Goal: Complete application form: Complete application form

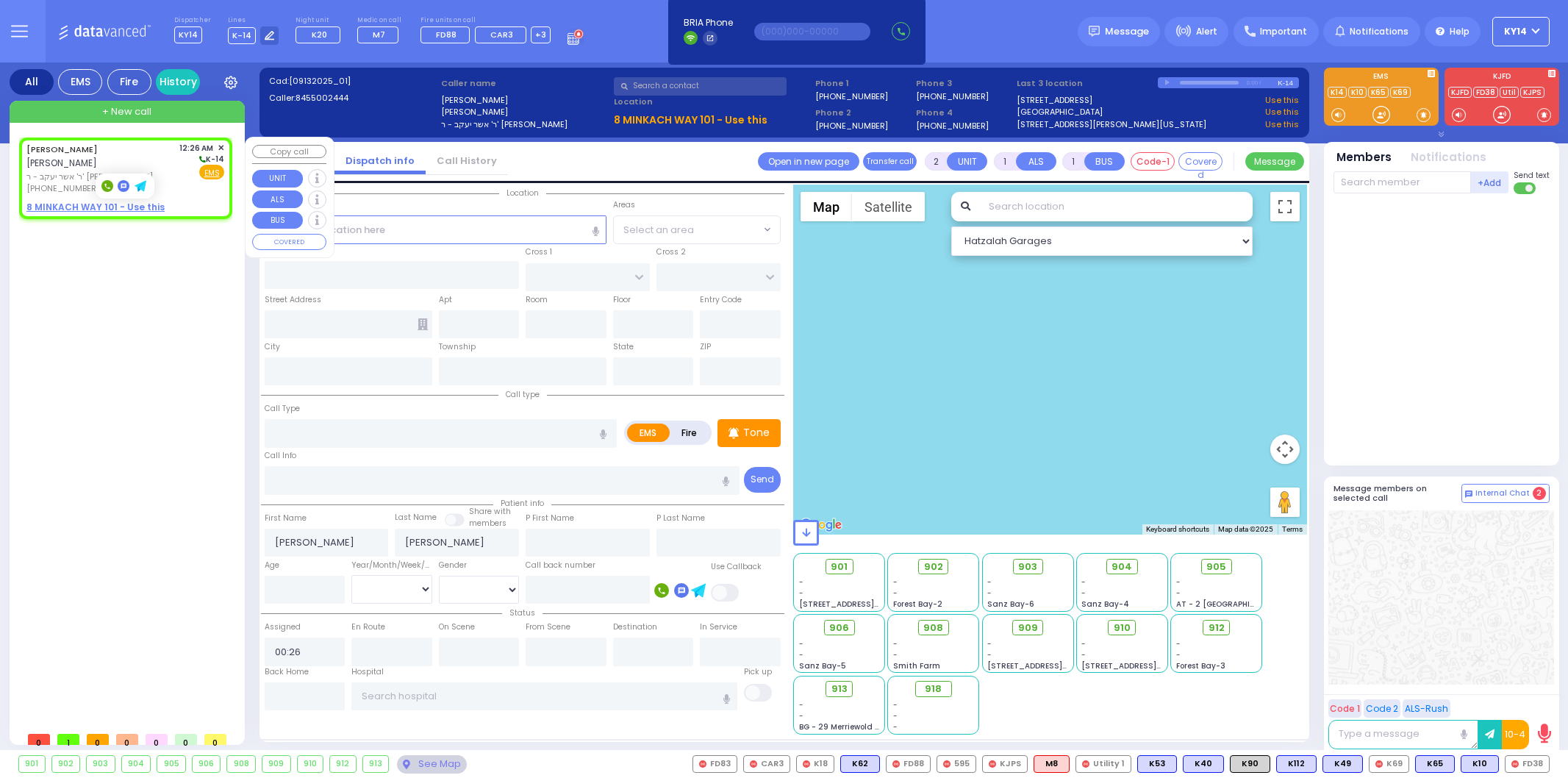
select select
click at [364, 212] on div "Call Location Select a call Clear address" at bounding box center [436, 208] width 342 height 16
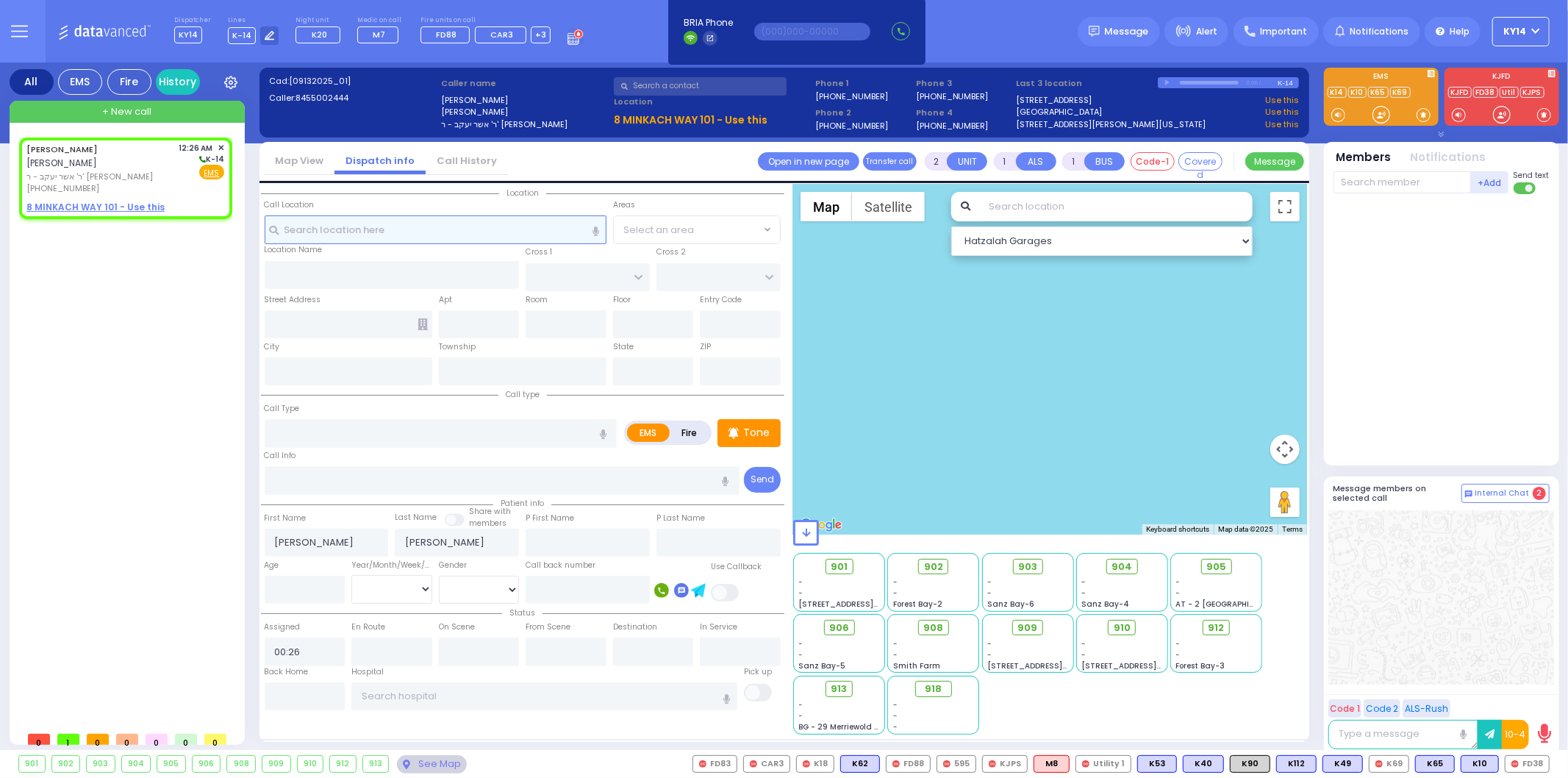
click at [384, 225] on input "text" at bounding box center [436, 229] width 342 height 28
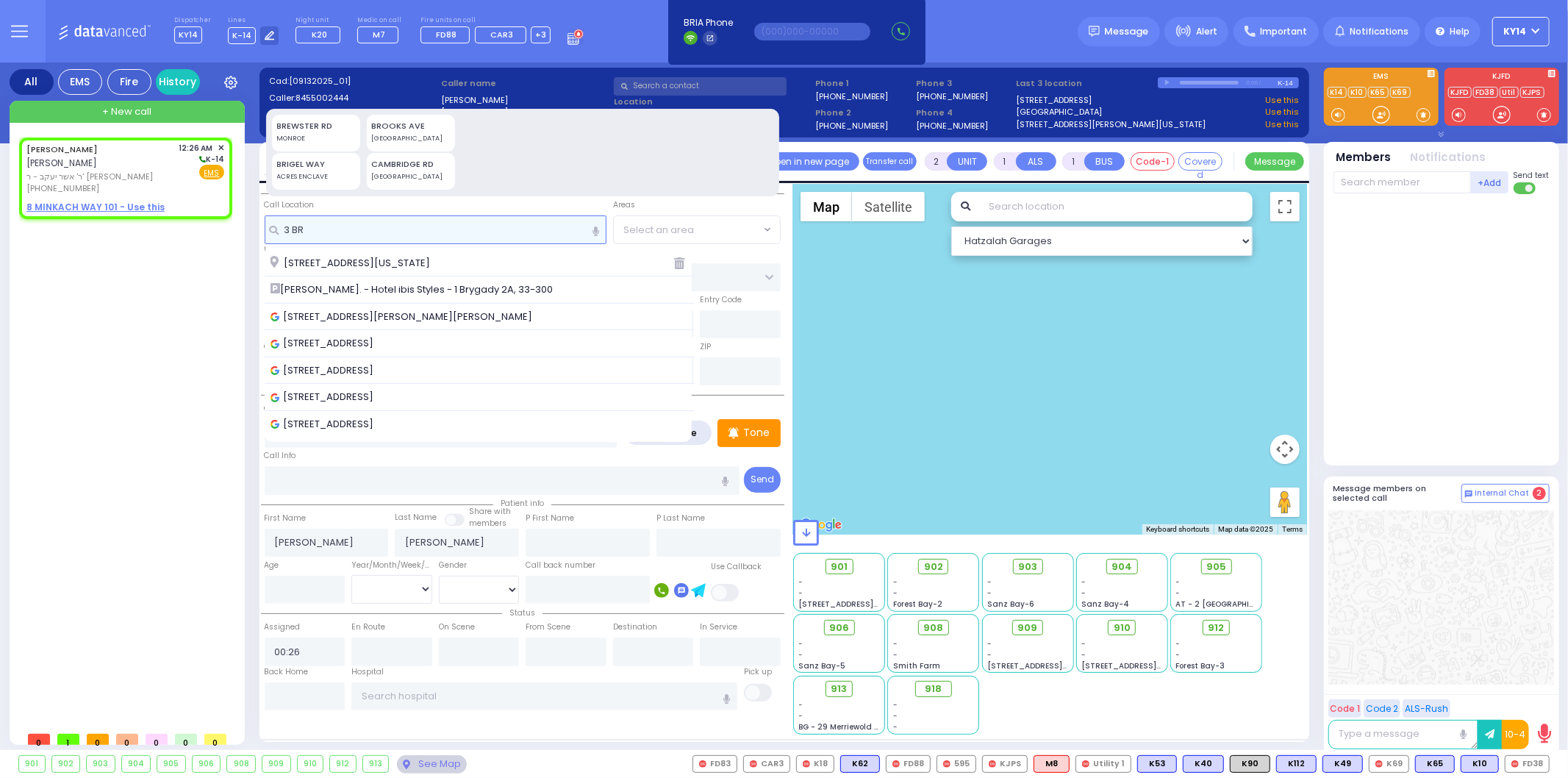
type input "3 BRE"
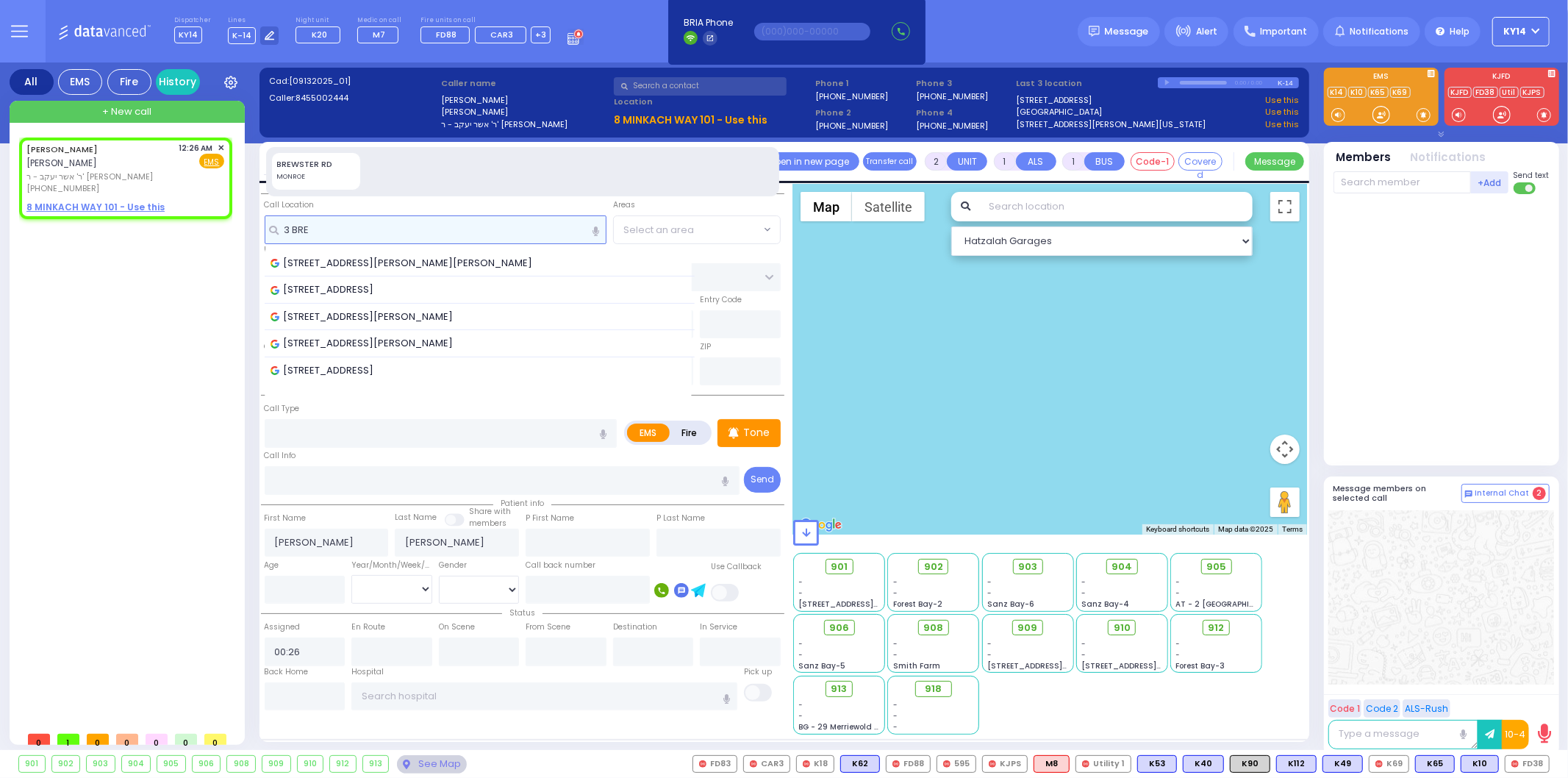
select select
radio input "true"
select select
select select "Hatzalah Garages"
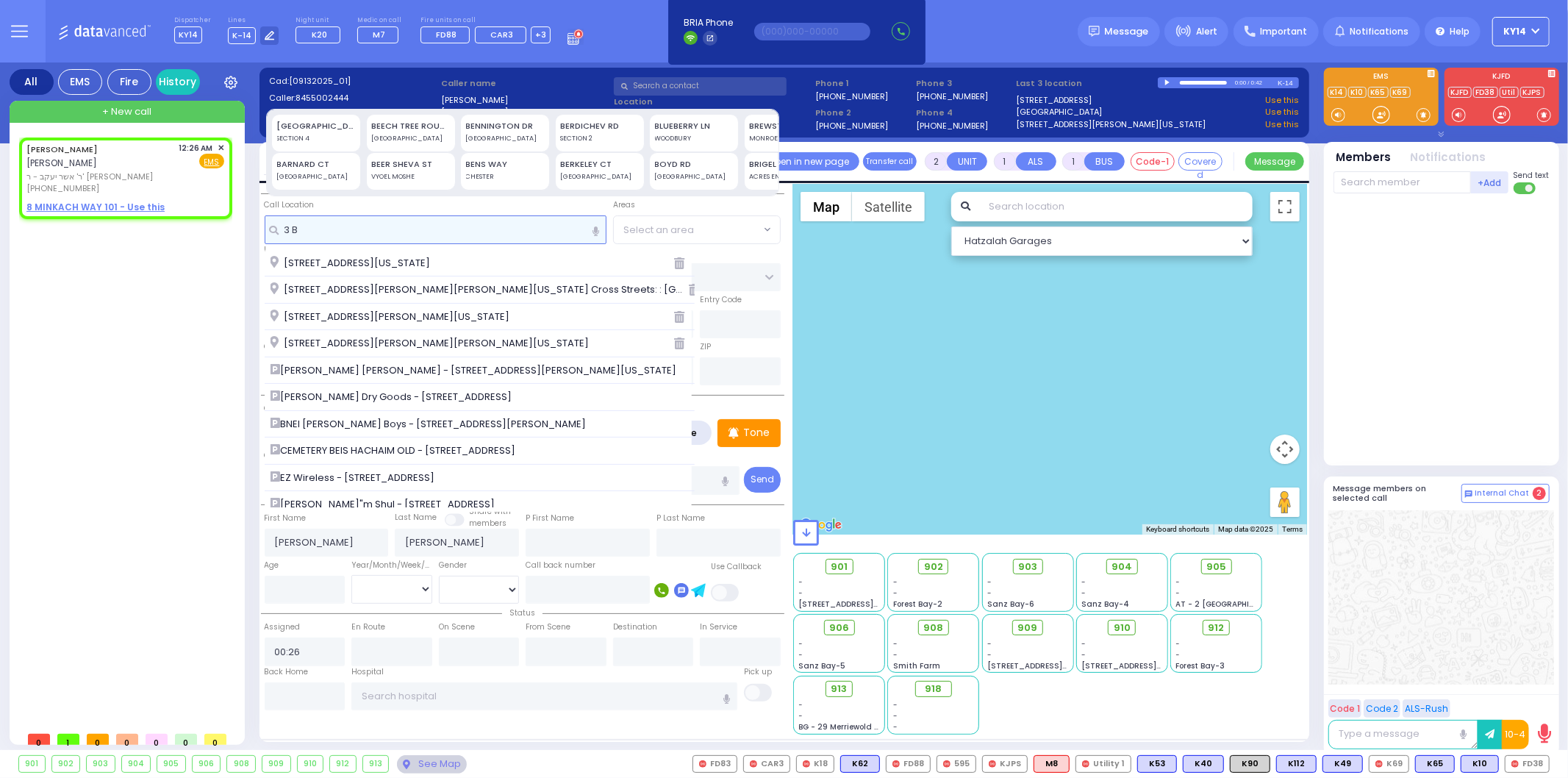
type input "3 B"
click at [72, 302] on div "[PERSON_NAME] [PERSON_NAME] ר' אשר יעקב - ר' [PERSON_NAME] [PHONE_NUMBER] 12:26…" at bounding box center [128, 430] width 219 height 587
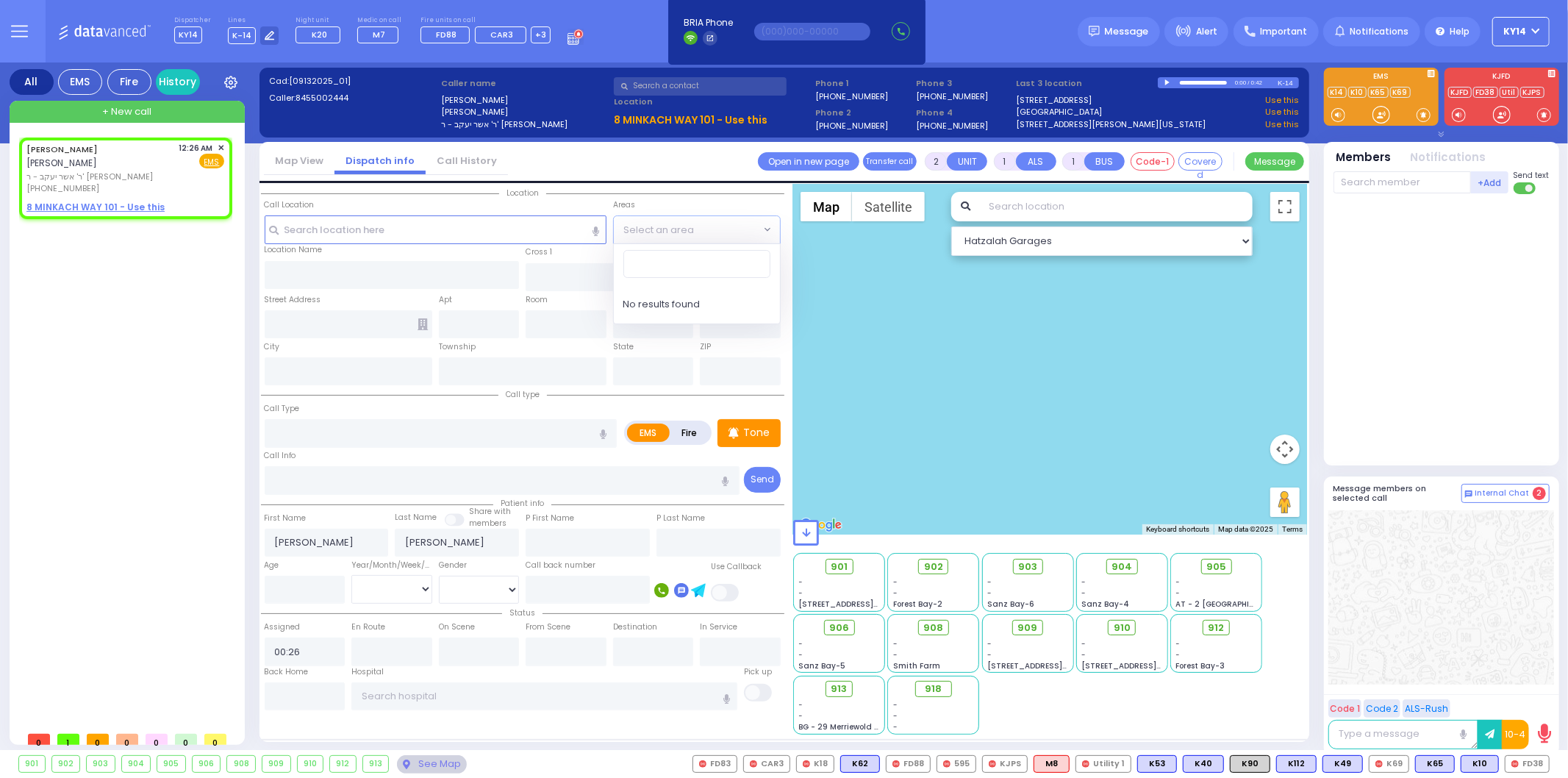
click at [677, 225] on span "Select an area" at bounding box center [658, 230] width 71 height 14
click at [678, 267] on input "search" at bounding box center [697, 263] width 147 height 28
drag, startPoint x: 100, startPoint y: 350, endPoint x: 119, endPoint y: 344, distance: 19.9
click at [107, 349] on div "[PERSON_NAME] [PERSON_NAME] ר' אשר יעקב - ר' [PERSON_NAME] [PHONE_NUMBER] 12:26…" at bounding box center [128, 430] width 219 height 587
click at [331, 226] on input "text" at bounding box center [436, 229] width 342 height 28
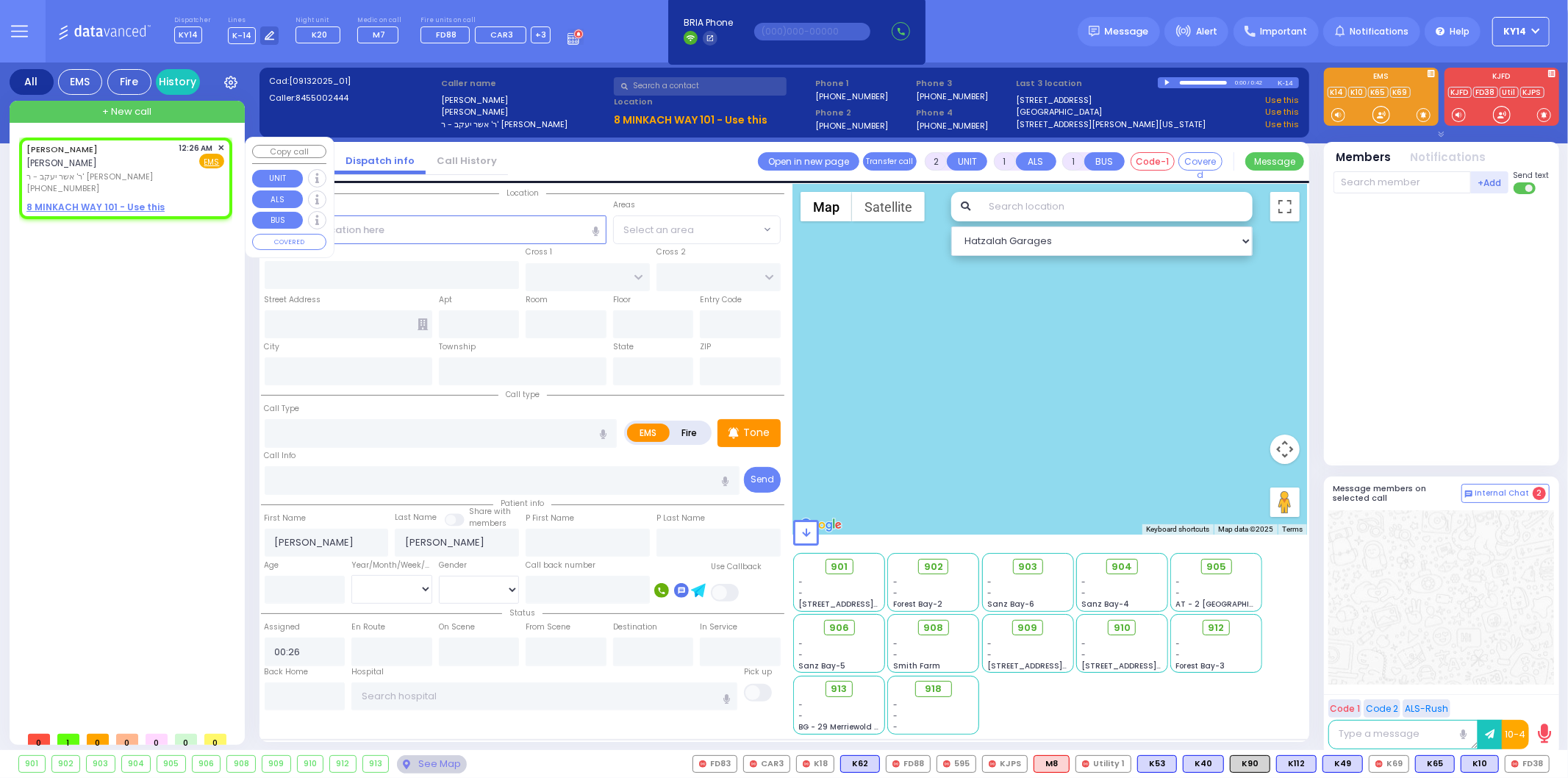
click at [144, 168] on div "[PERSON_NAME] [PERSON_NAME]" at bounding box center [100, 156] width 147 height 29
select select
radio input "true"
select select
select select "Hatzalah Garages"
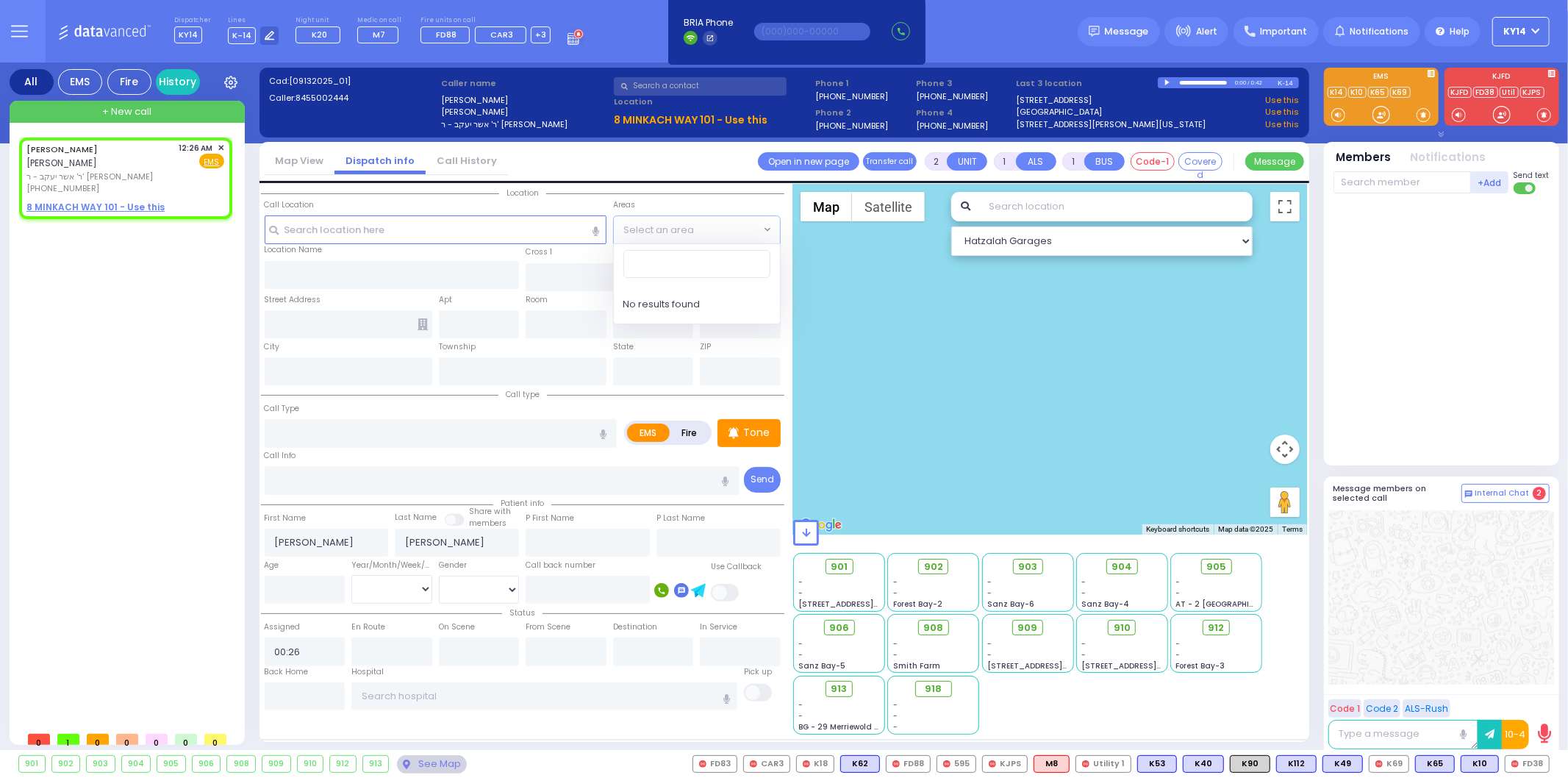
click at [731, 228] on span "Select an area" at bounding box center [686, 229] width 146 height 26
click at [732, 229] on span "Select an area" at bounding box center [686, 229] width 146 height 26
click at [527, 235] on input "text" at bounding box center [436, 229] width 342 height 28
click at [534, 225] on input "text" at bounding box center [436, 229] width 342 height 28
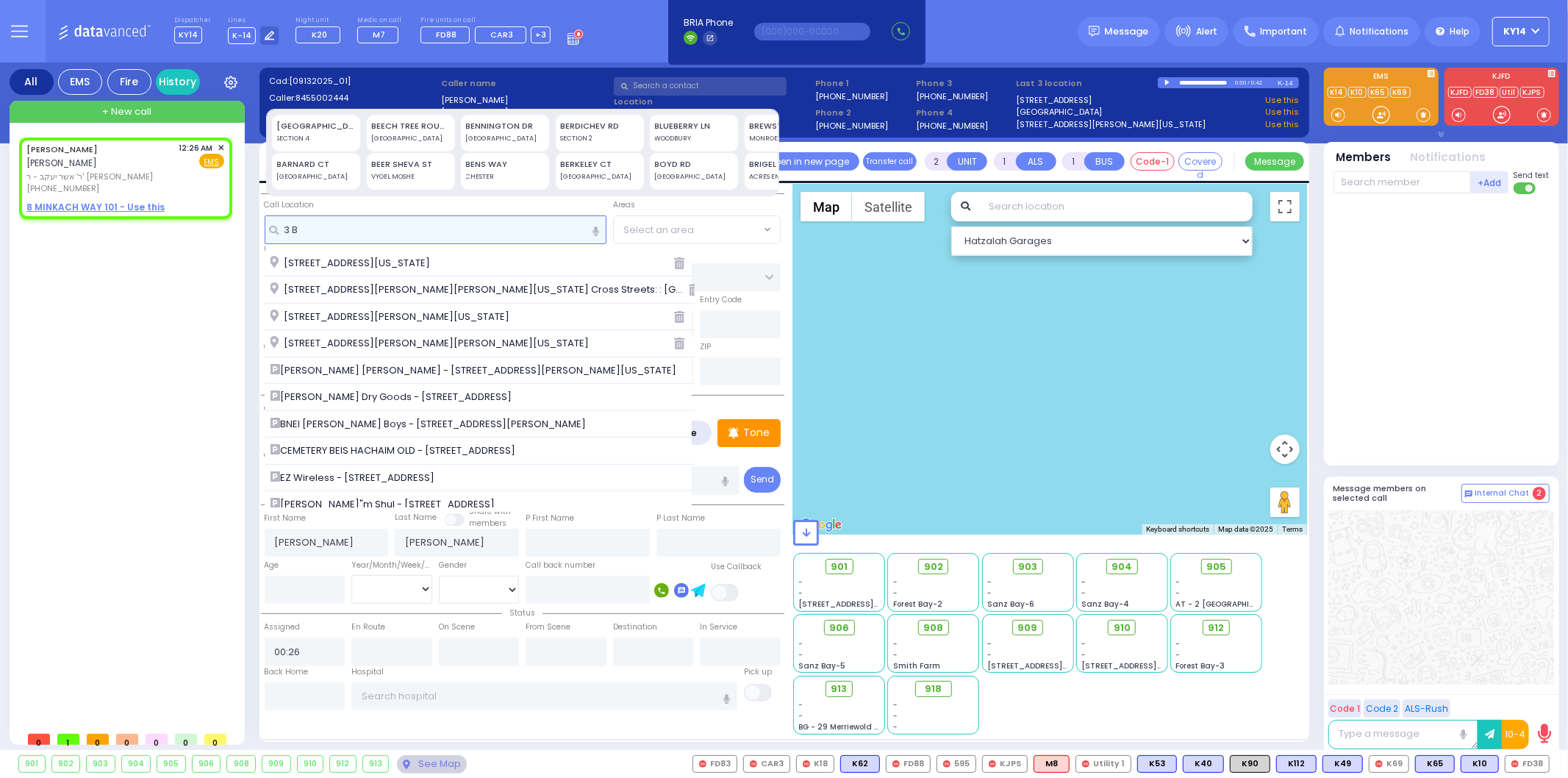
type input "3 BR"
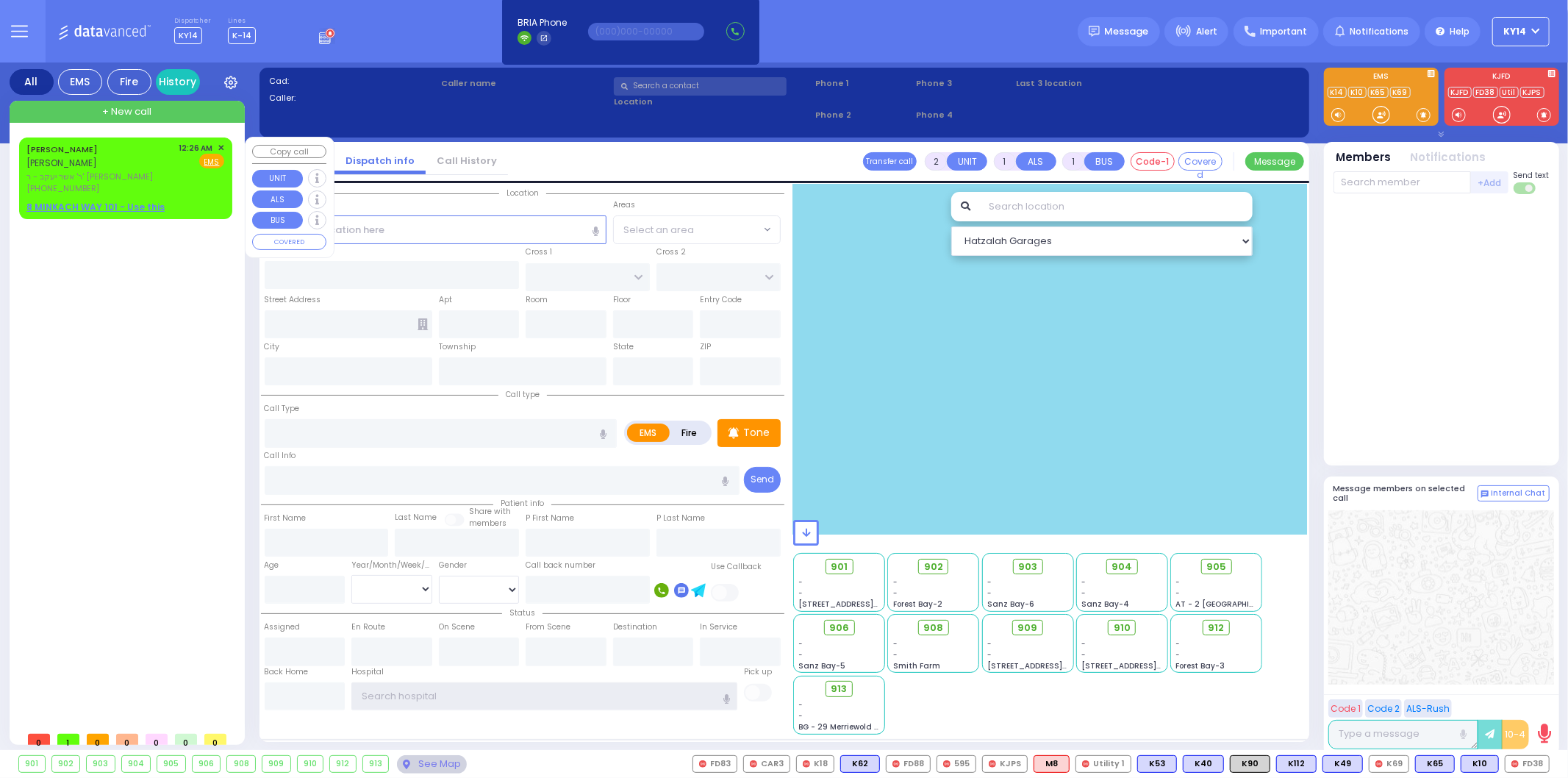
type input "ky14"
click at [194, 189] on div "12:26 AM ✕ Fire EMS" at bounding box center [202, 168] width 46 height 53
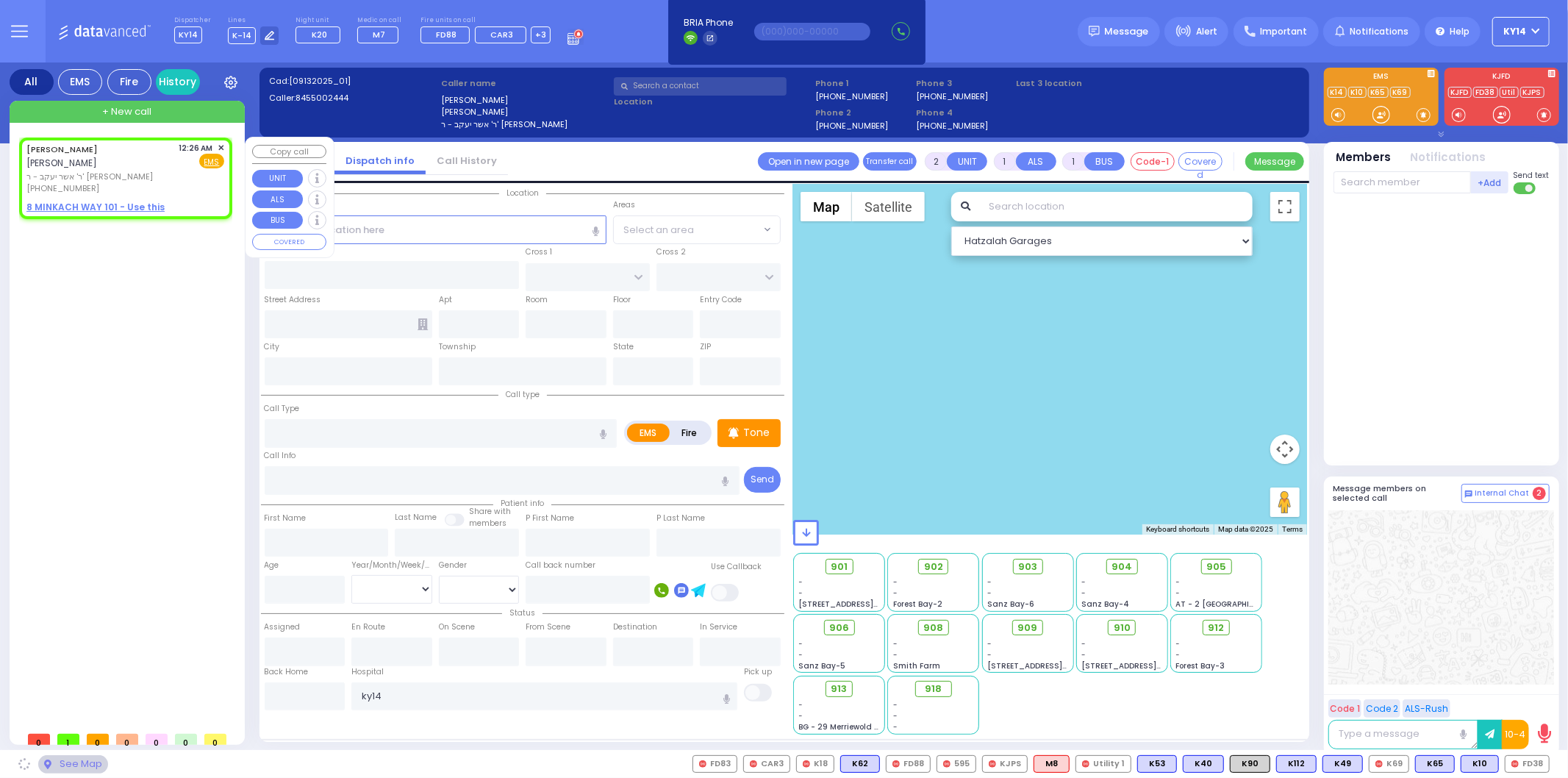
select select
radio input "true"
type input "[PERSON_NAME]"
select select
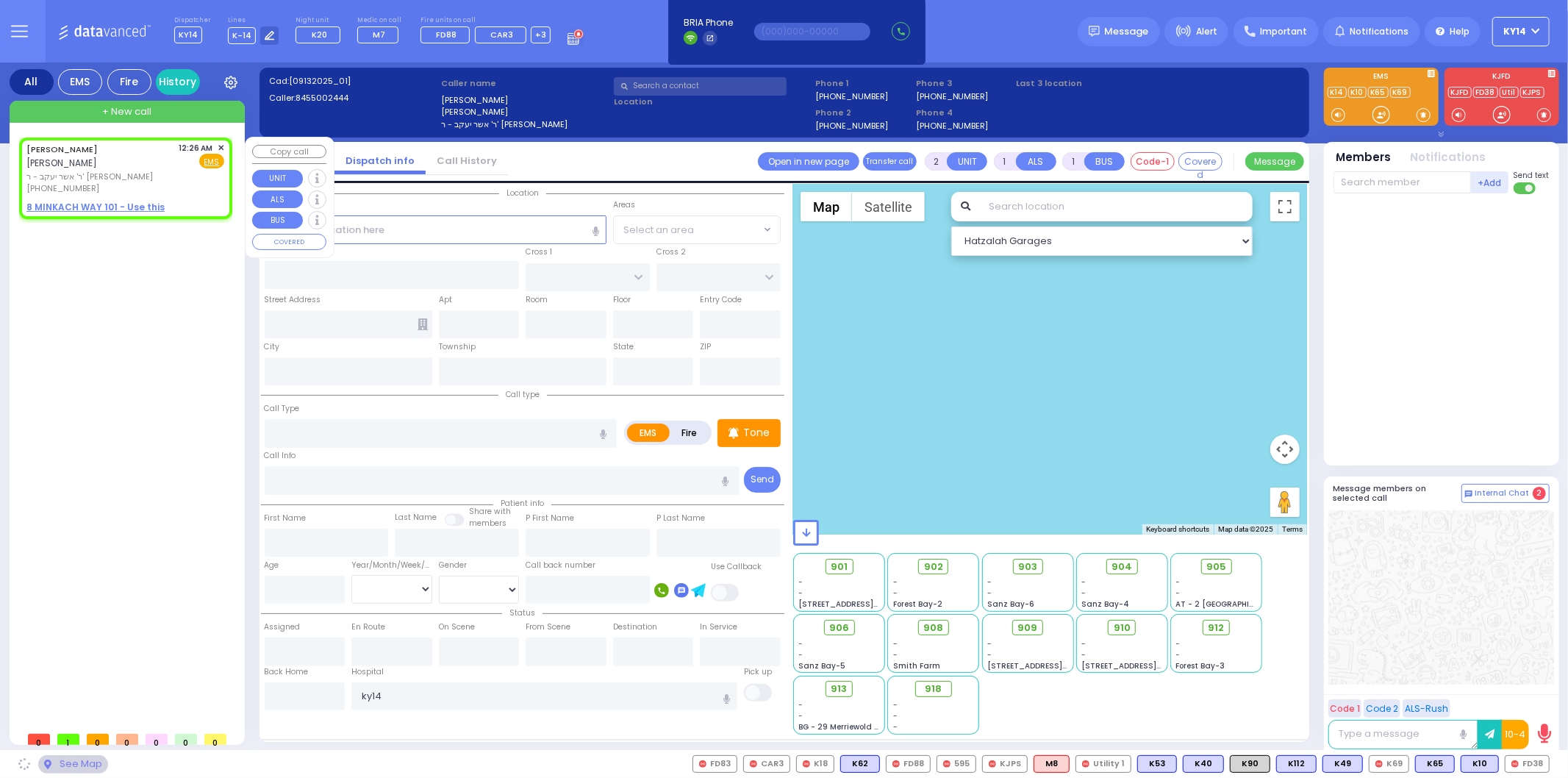
type input "00:26"
select select "Hatzalah Garages"
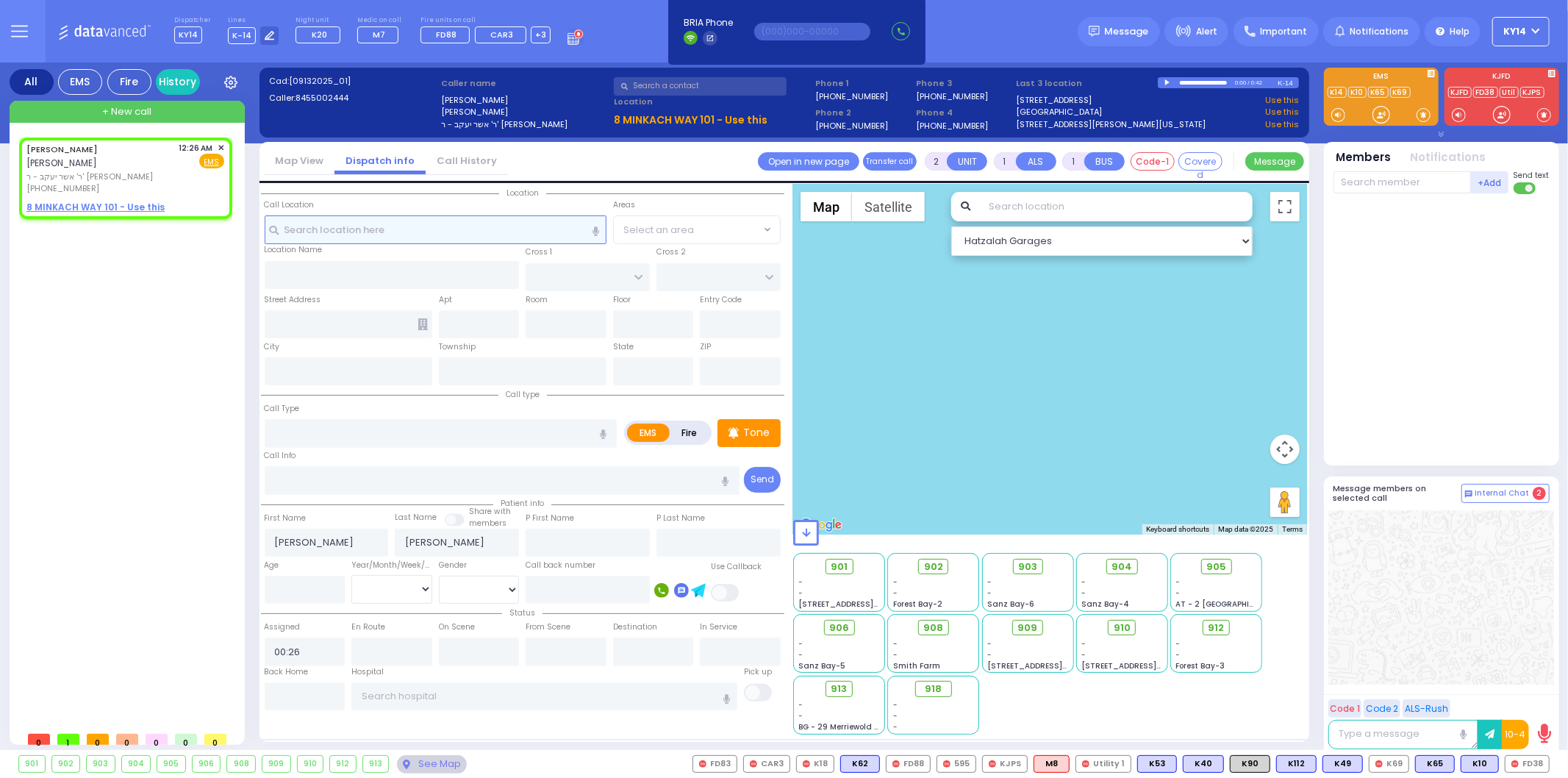
click at [366, 229] on input "text" at bounding box center [436, 229] width 342 height 28
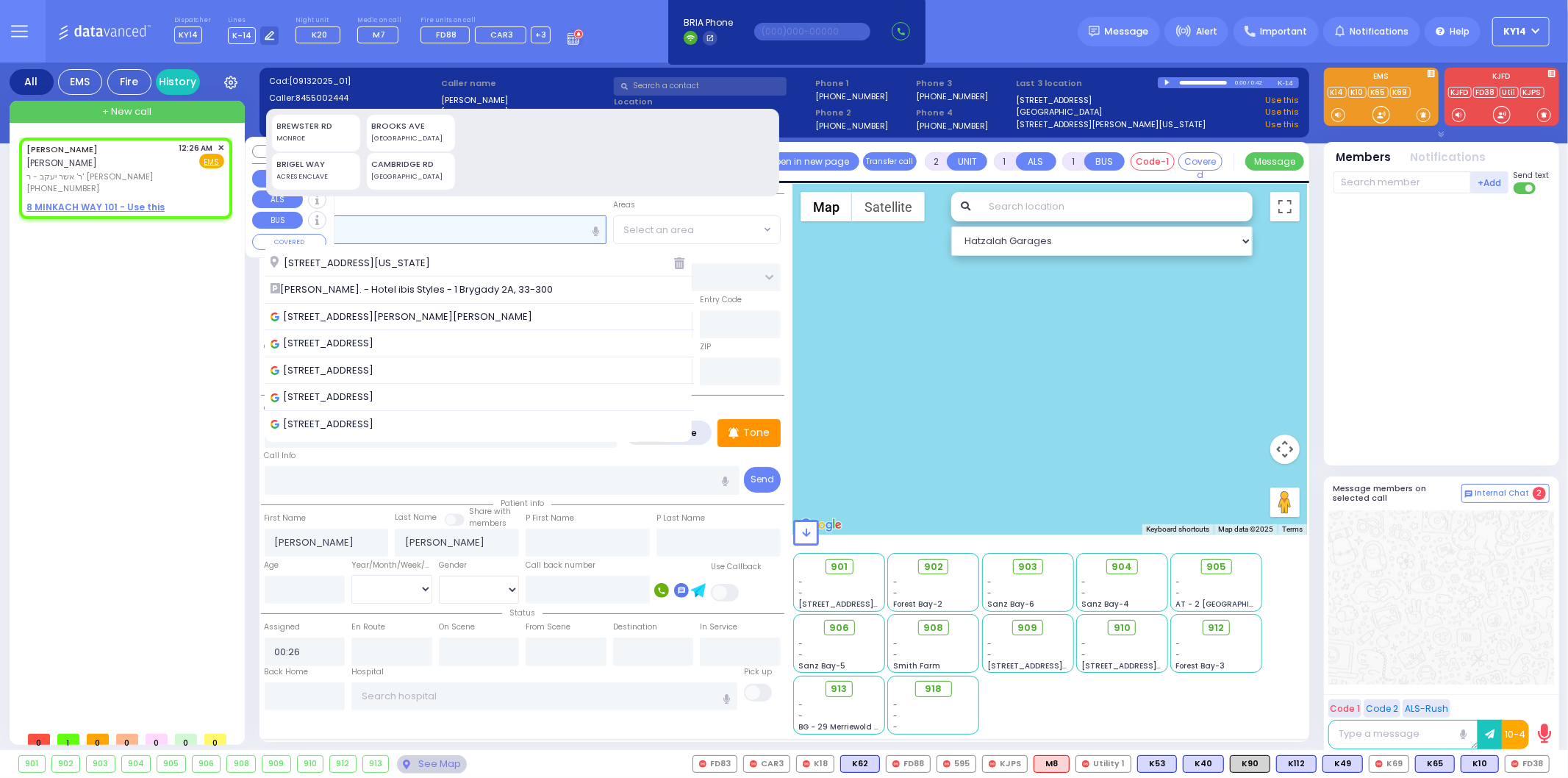
type input "3 BR"
click at [141, 172] on div "MOSHE ARYE EKSTEIN משה ארי' עקשטיין ר' אשר יעקב - ר' אברהם משה לעבאוויטש (845) …" at bounding box center [100, 168] width 147 height 53
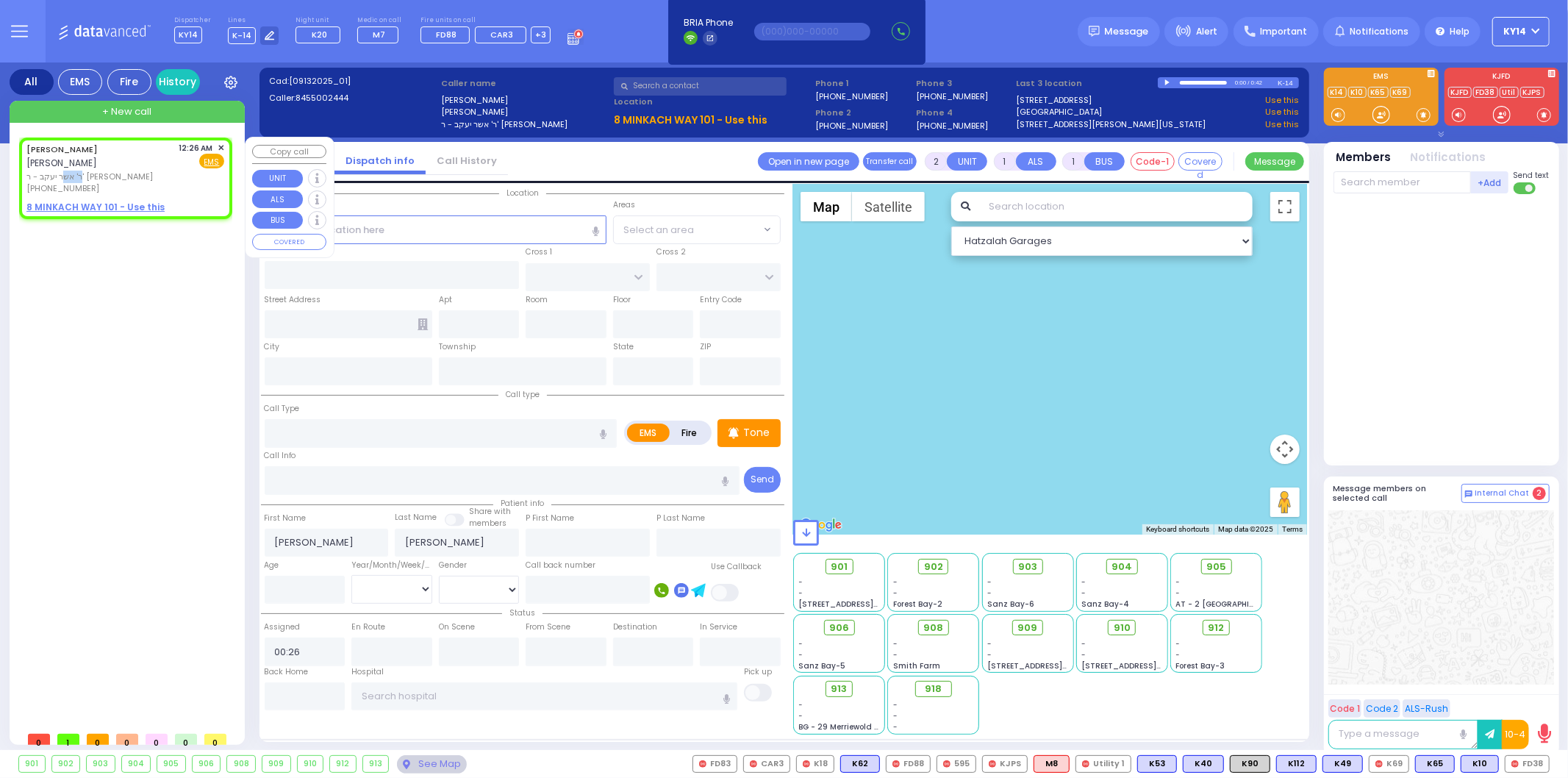
select select
radio input "true"
select select
select select "Hatzalah Garages"
click at [101, 185] on div "[PHONE_NUMBER]" at bounding box center [100, 189] width 147 height 13
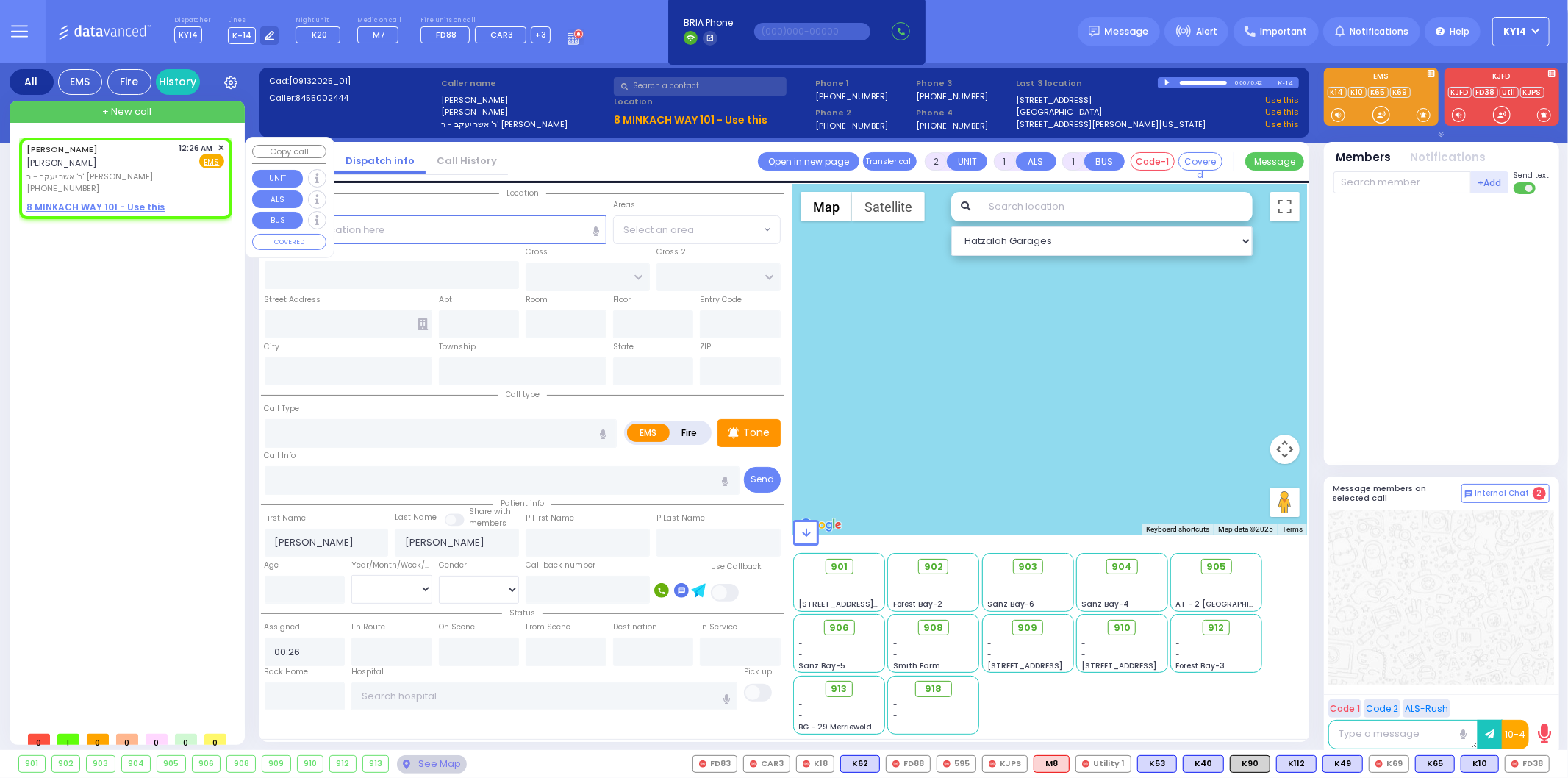
select select
radio input "true"
select select
select select "Hatzalah Garages"
click at [411, 236] on input "text" at bounding box center [436, 229] width 342 height 28
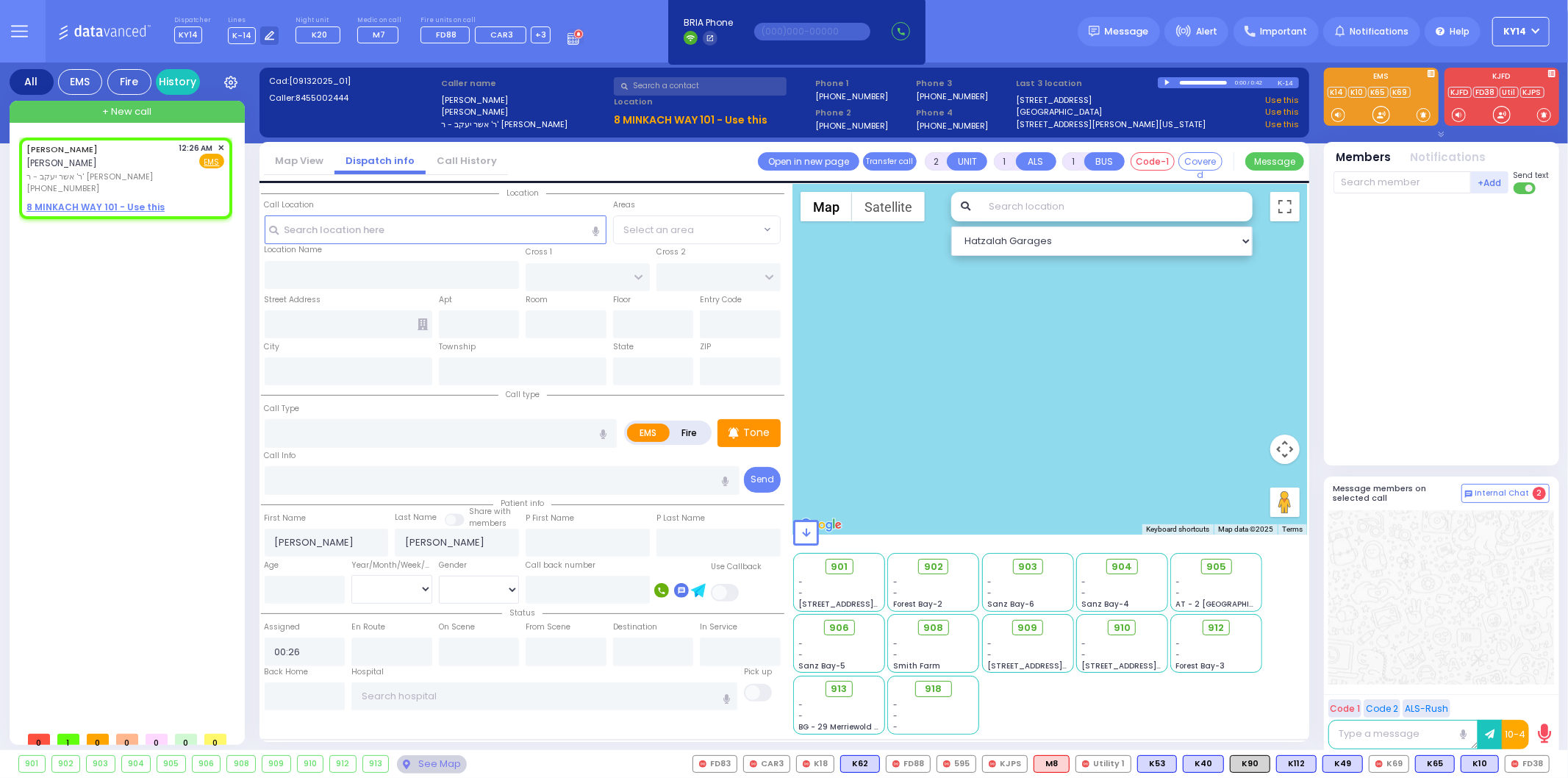
click at [1008, 415] on div at bounding box center [1050, 359] width 514 height 350
click at [656, 225] on span "Select an area" at bounding box center [658, 230] width 71 height 14
click at [647, 306] on li "No results found" at bounding box center [697, 303] width 167 height 26
click at [59, 207] on u "8 MINKACH WAY 101 - Use this" at bounding box center [95, 207] width 138 height 13
select select
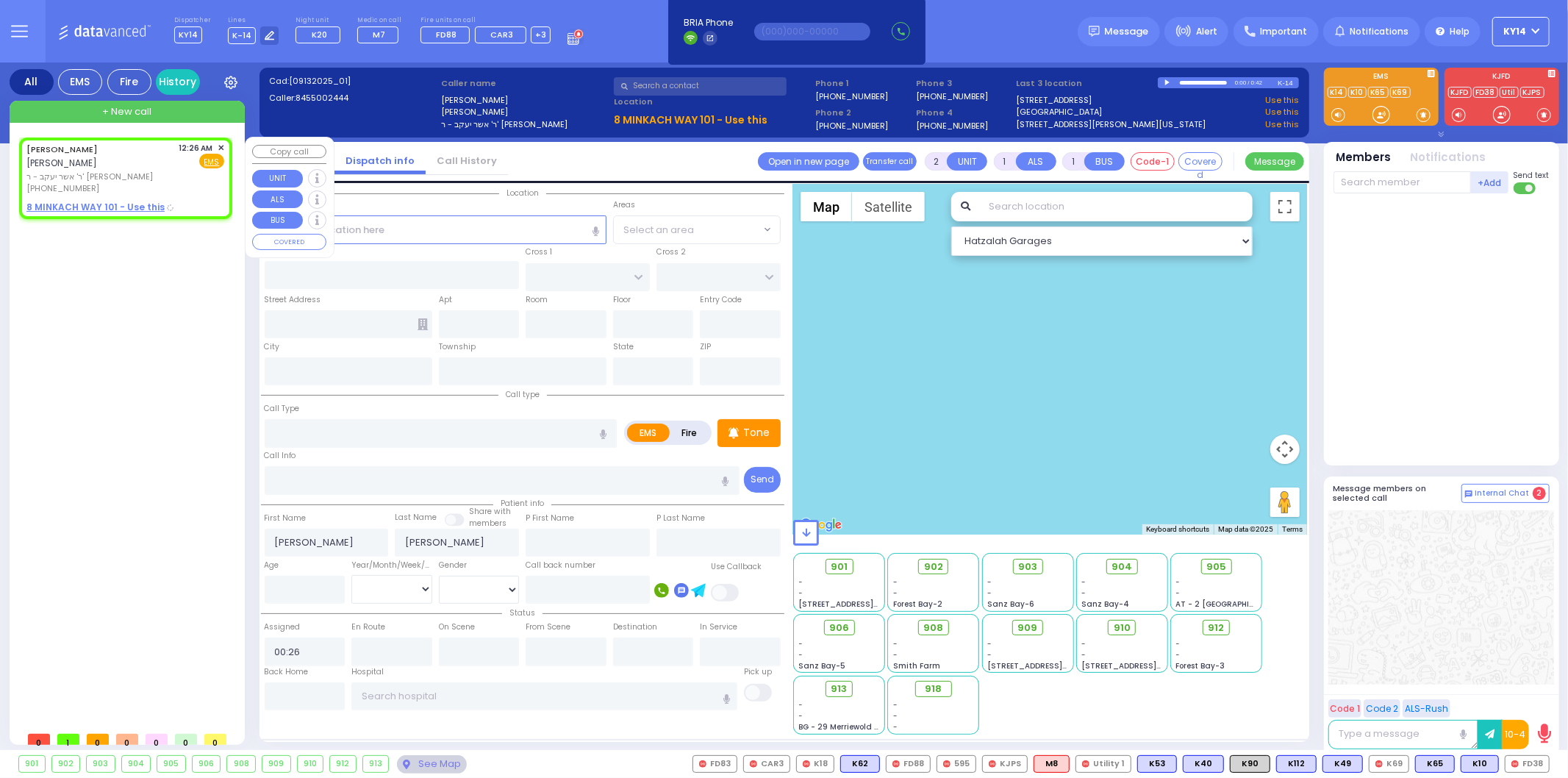
radio input "true"
select select
select select "Hatzalah Garages"
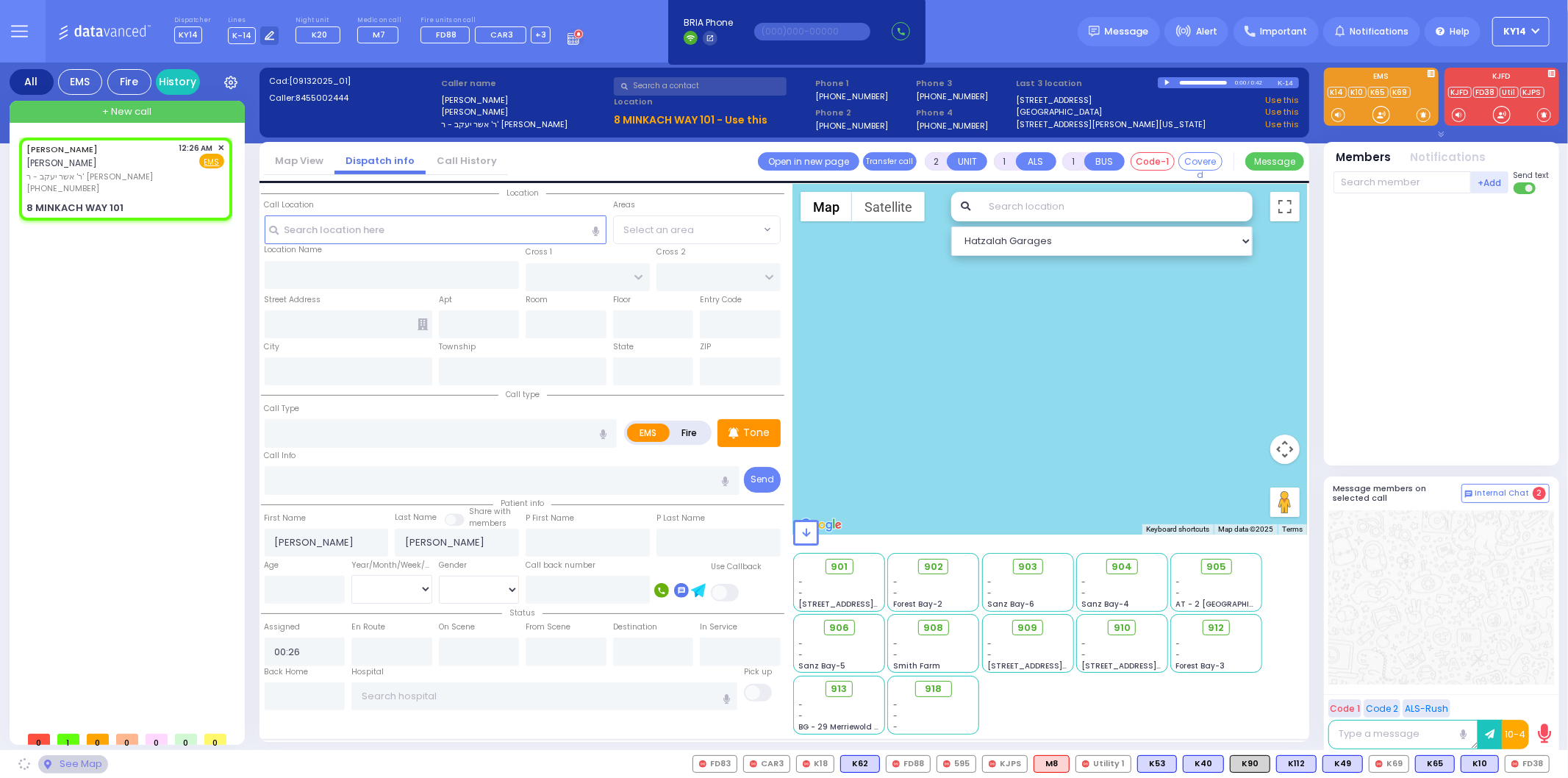
select select
radio input "true"
select select
select select "Hatzalah Garages"
type input "AMSTERDAM WAY"
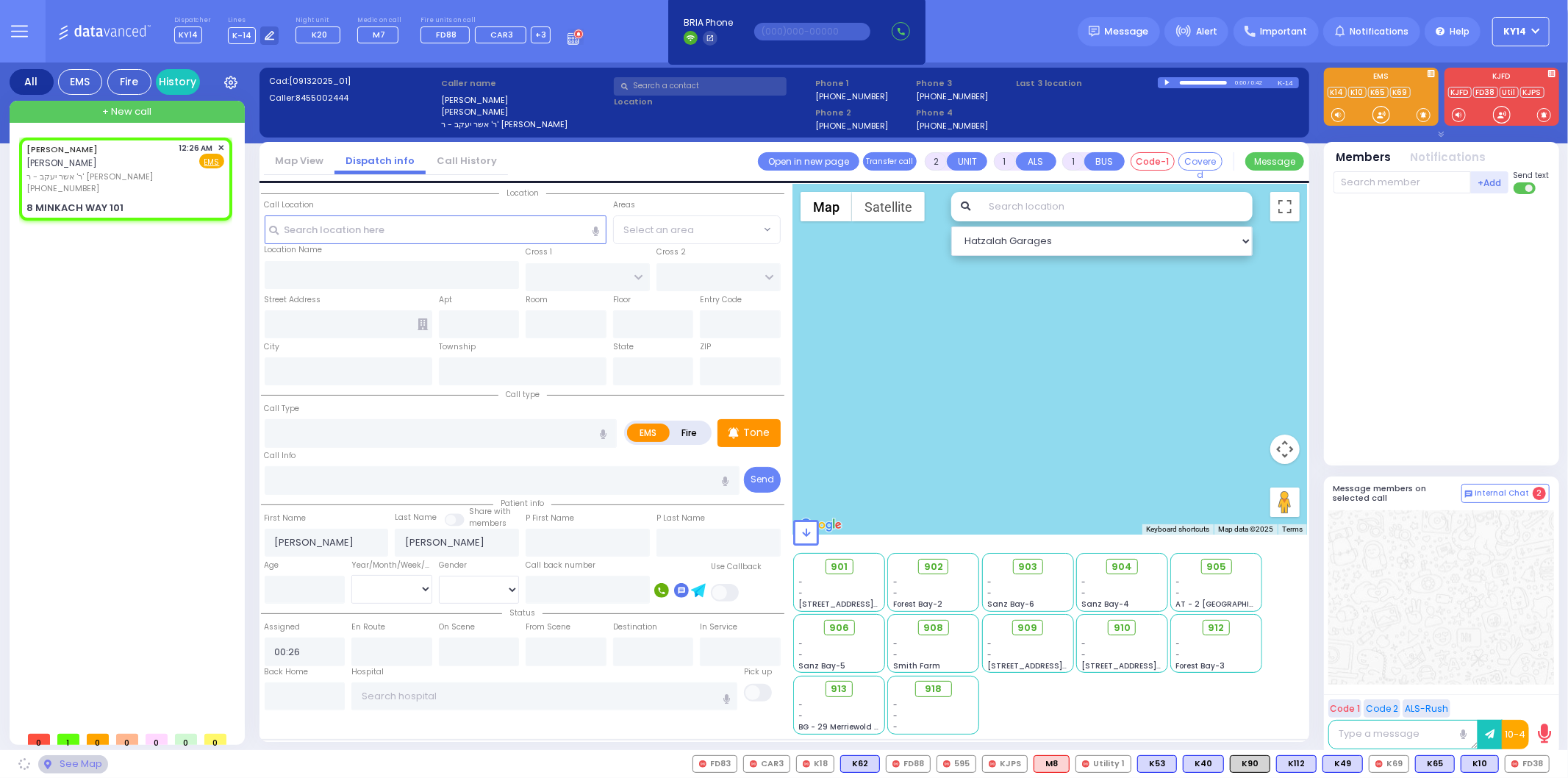
type input "TARNIGRAD WAY"
type input "8 MINKACH WAY"
type input "101"
type input "Kiryas Joel"
type input "New York"
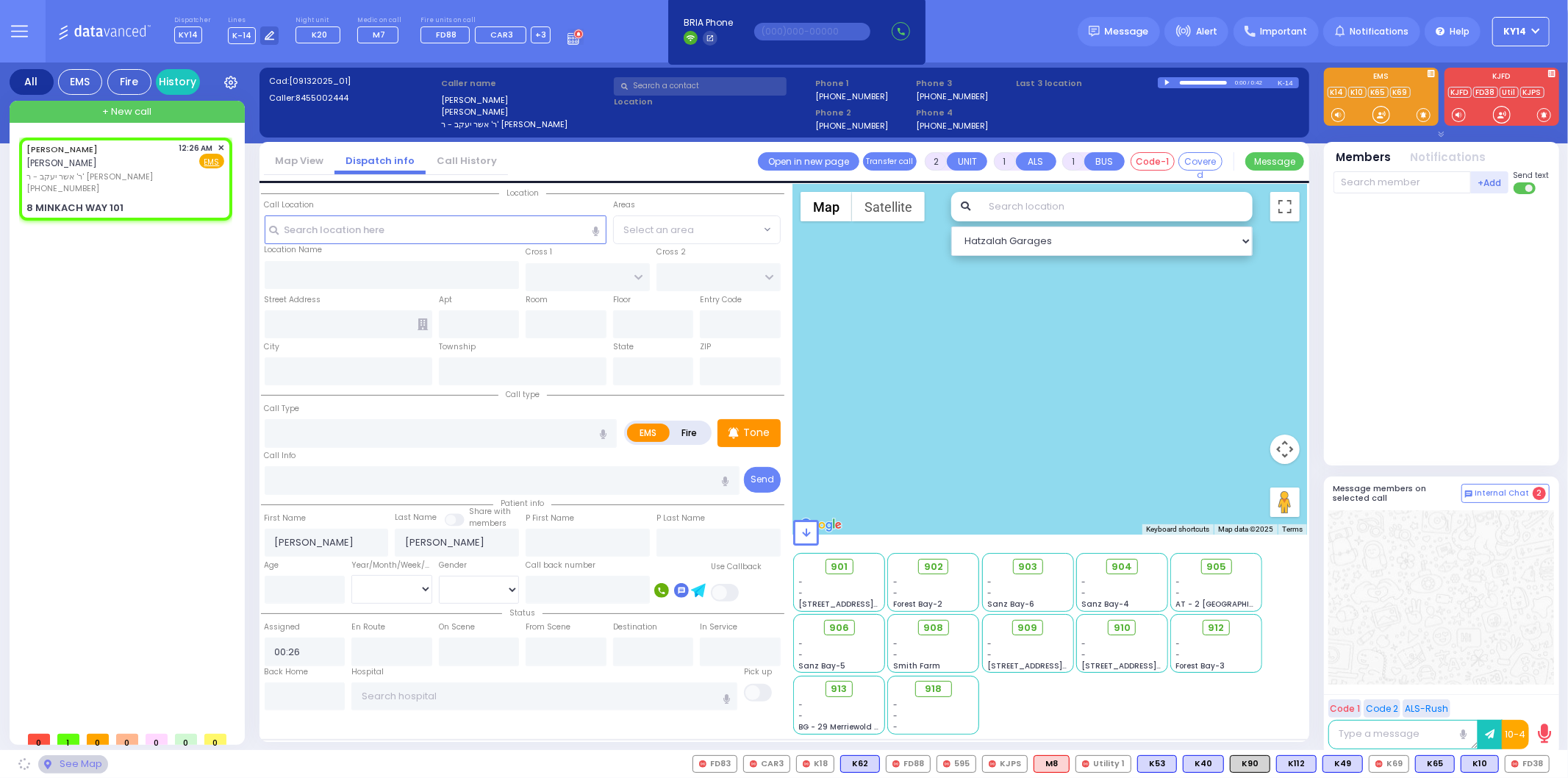
type input "10950"
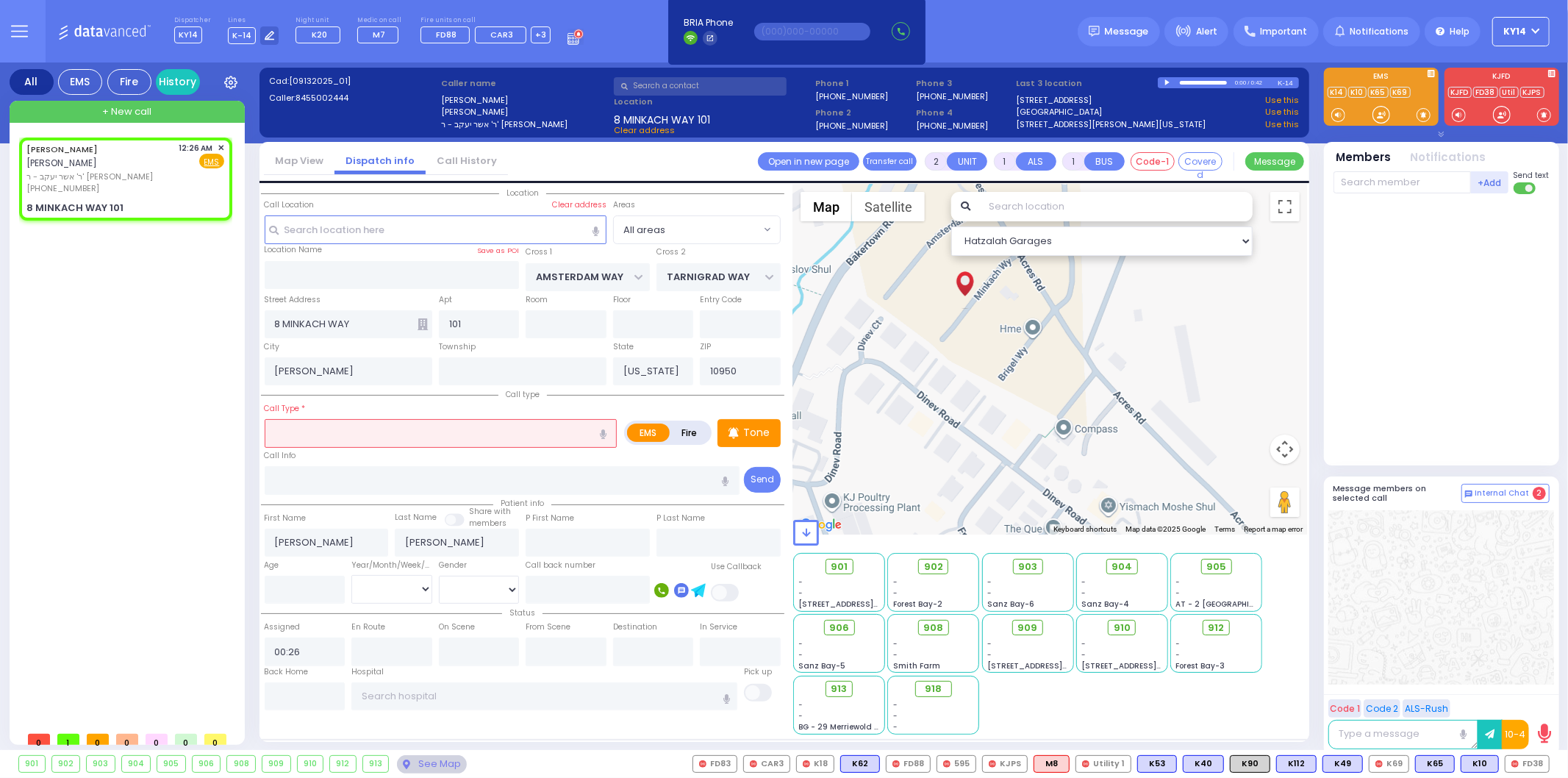
drag, startPoint x: 998, startPoint y: 354, endPoint x: 912, endPoint y: 305, distance: 99.0
click at [912, 305] on div at bounding box center [1050, 359] width 514 height 350
click at [447, 229] on input "text" at bounding box center [436, 229] width 342 height 28
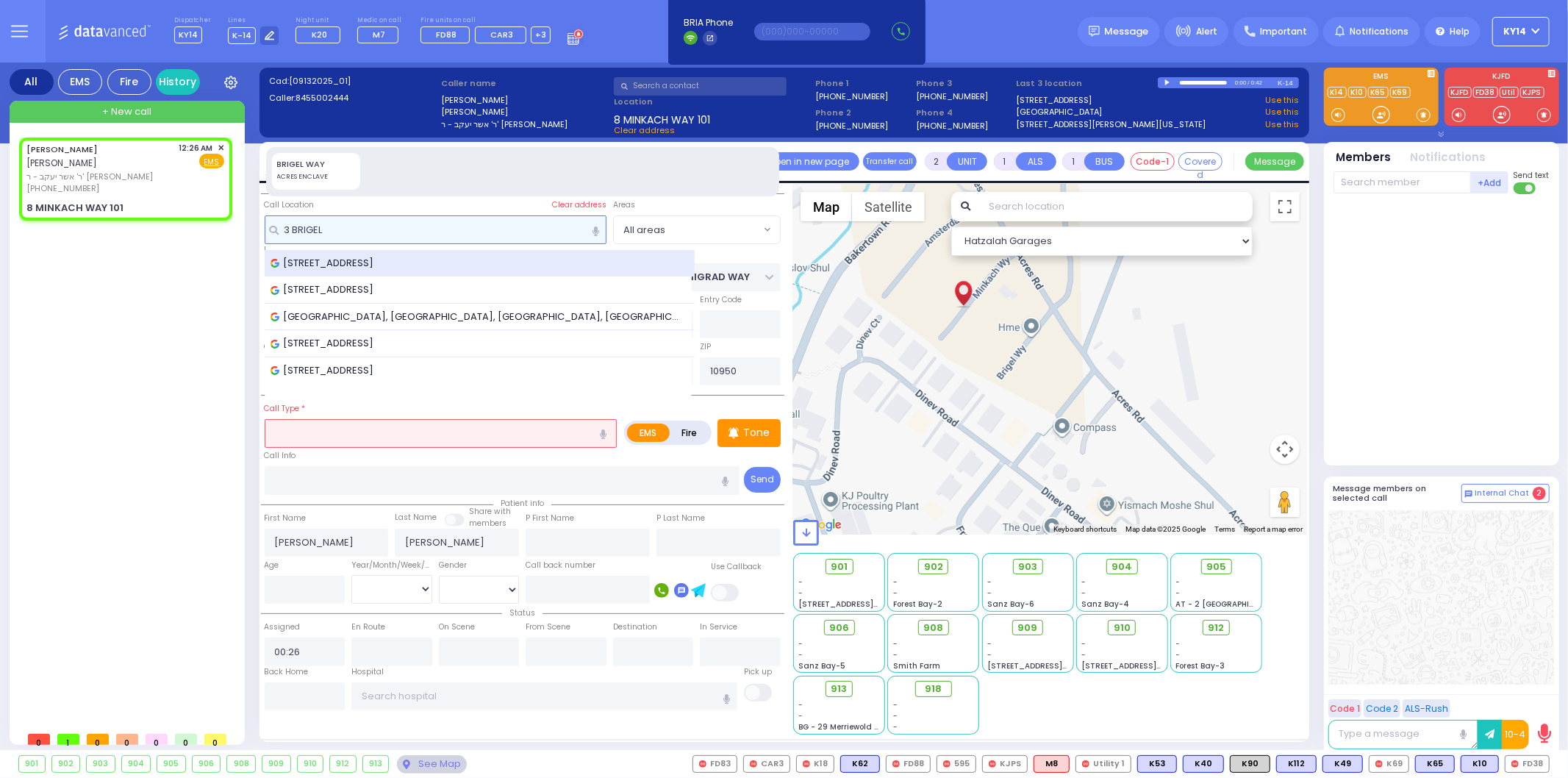
type input "3 BRIGEL"
click at [368, 256] on span "3 Brigel Way, Palm Tree, NY, USA" at bounding box center [324, 263] width 109 height 14
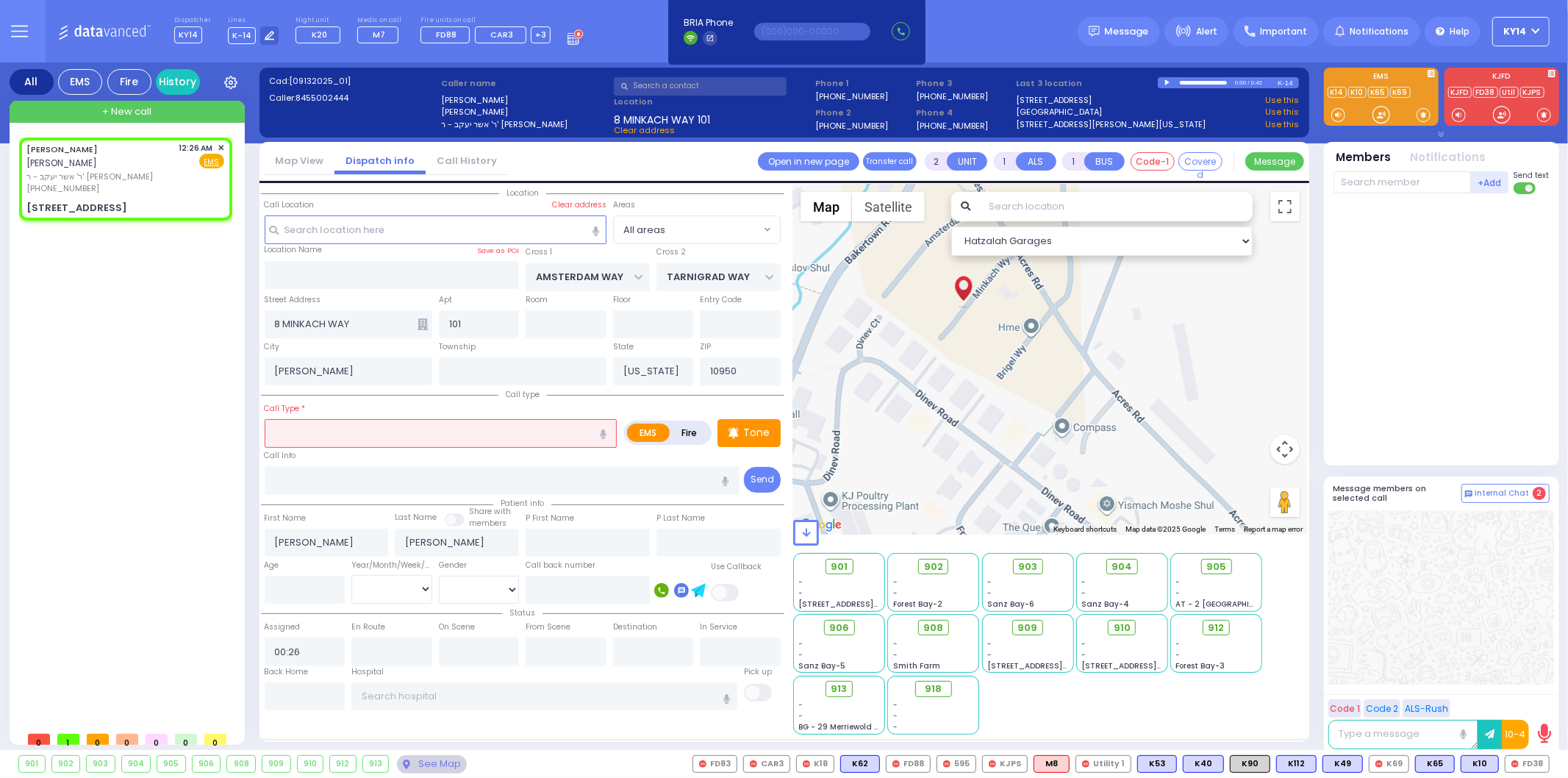
select select
radio input "true"
select select
select select "Hatzalah Garages"
type input "ACRES RD"
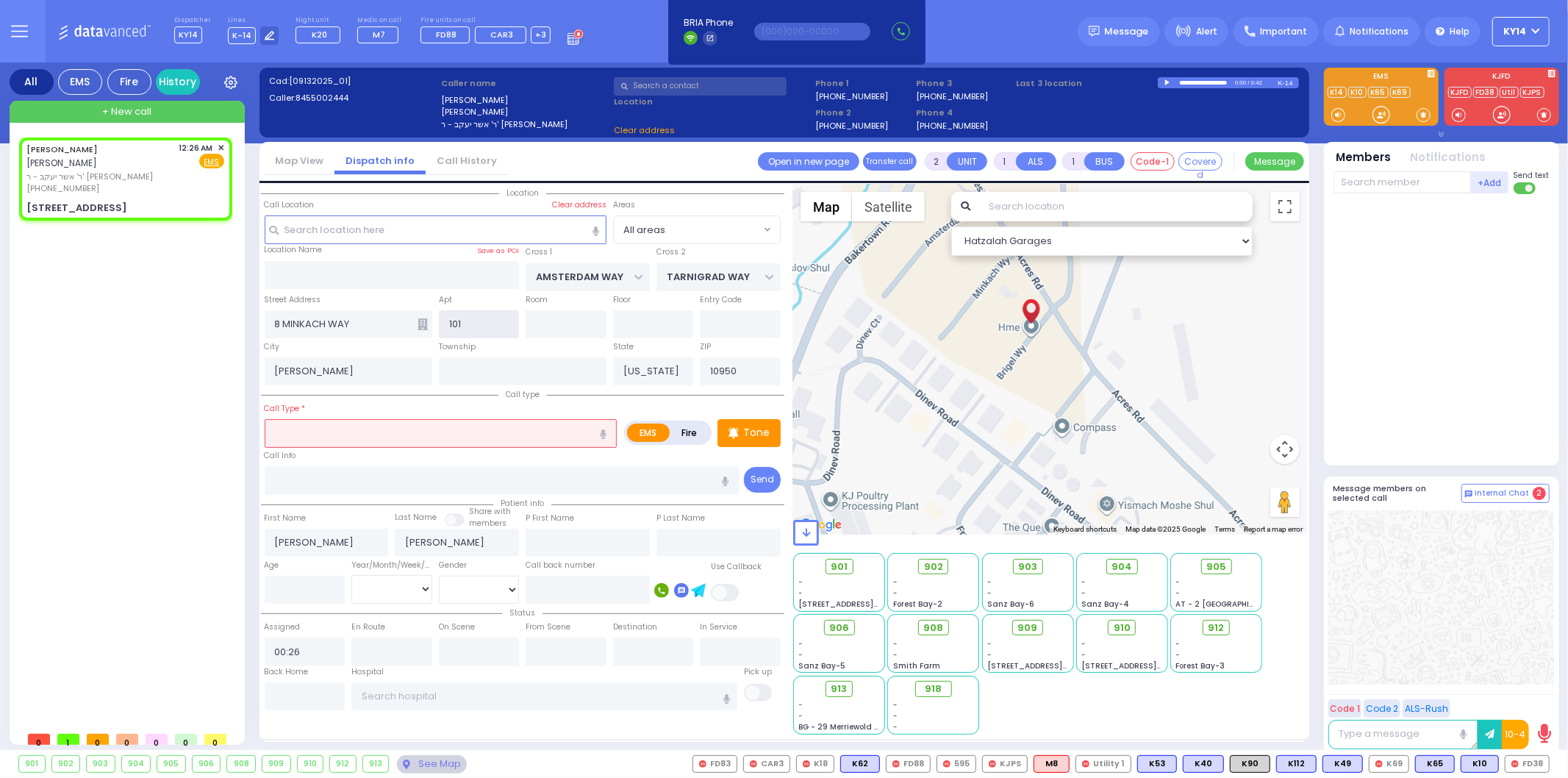
type input "DINEV RD"
type input "3 Brigel Way"
select select "PALM TREE"
drag, startPoint x: 482, startPoint y: 325, endPoint x: 435, endPoint y: 323, distance: 47.0
click at [435, 323] on div "Apt 101" at bounding box center [478, 315] width 87 height 47
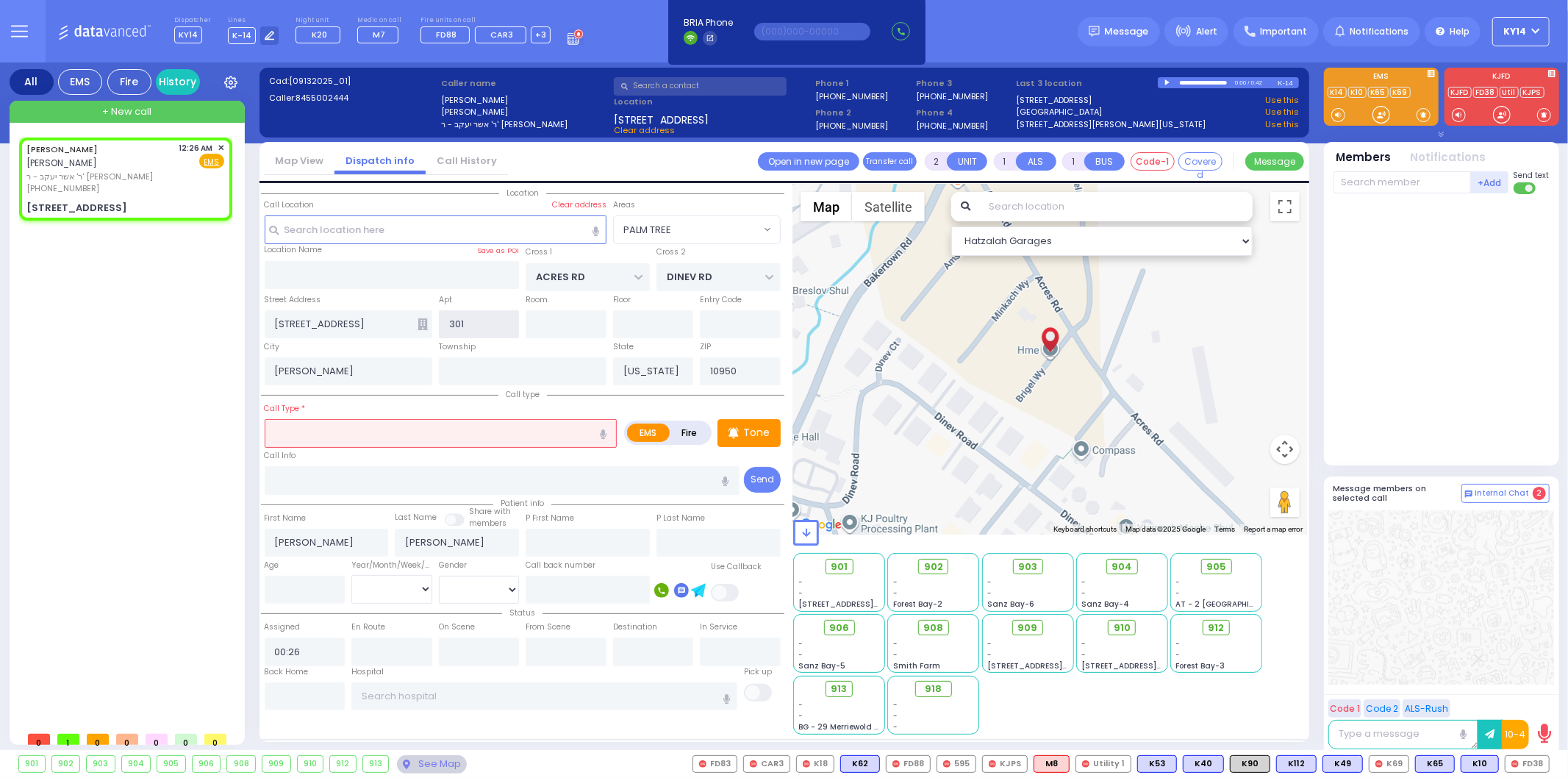
type input "301"
click at [357, 439] on input "text" at bounding box center [441, 432] width 353 height 28
select select
radio input "true"
select select
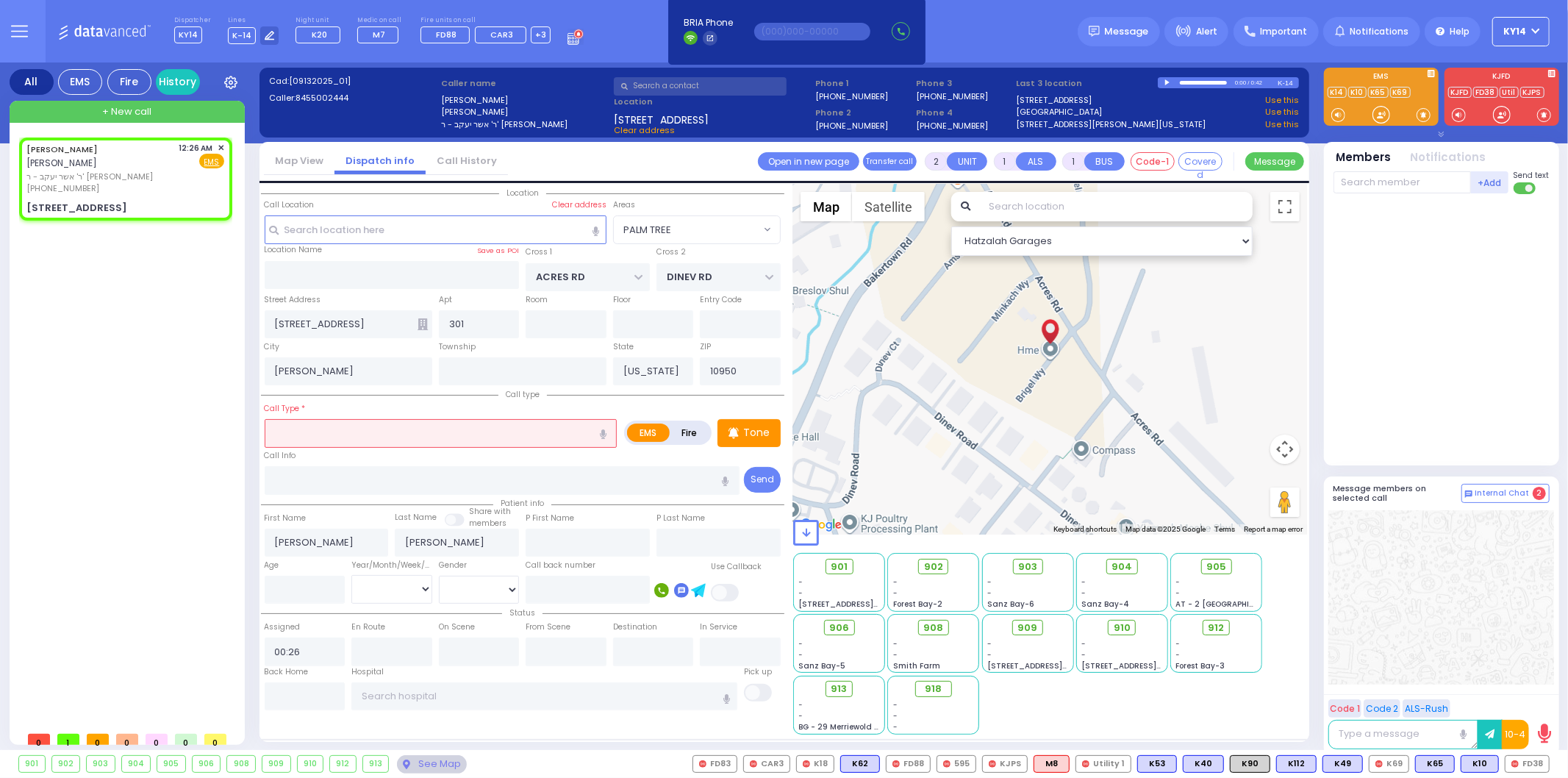
select select "Hatzalah Garages"
select select "PALM TREE"
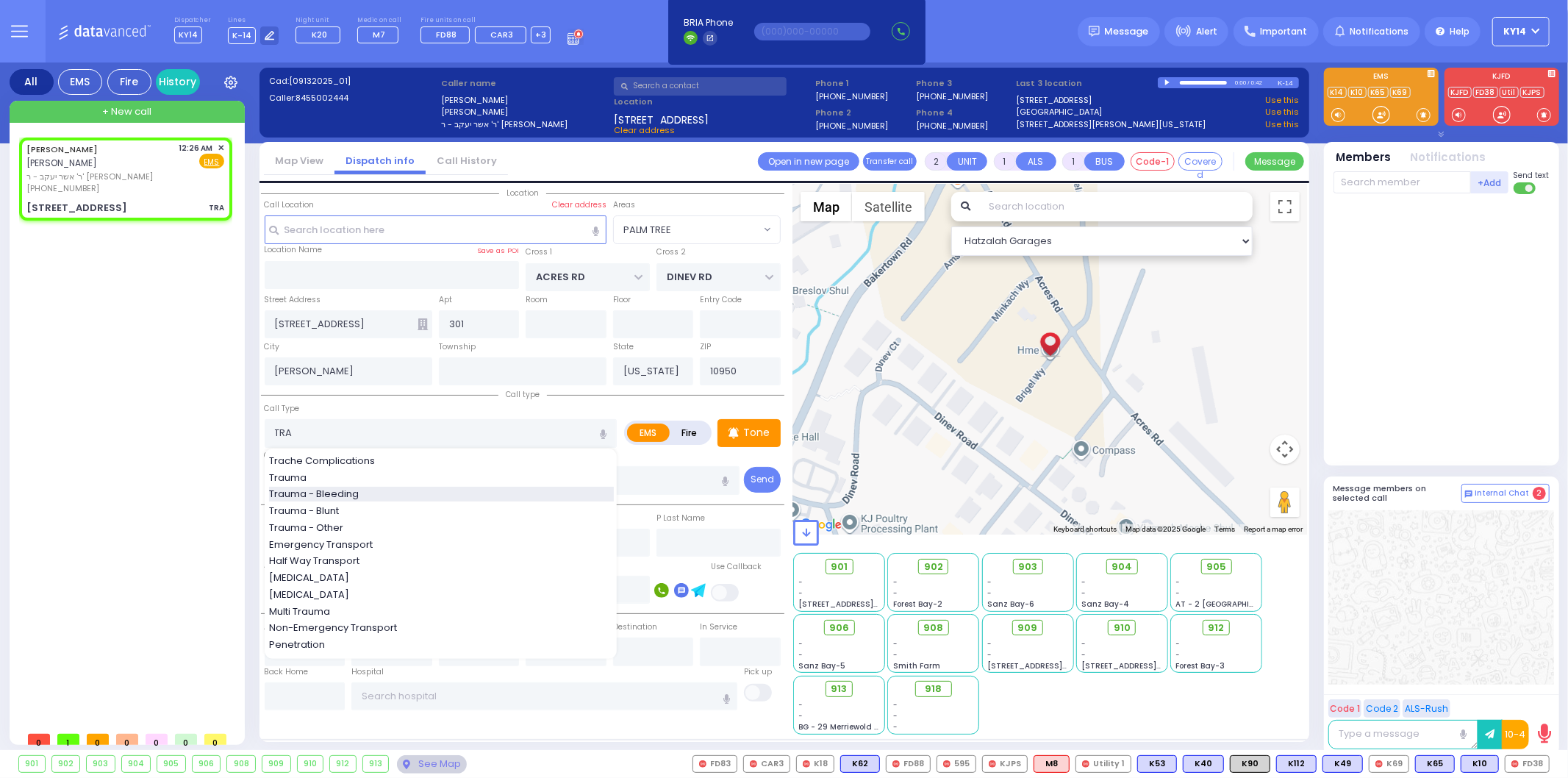
click at [346, 491] on span "Trauma - Bleeding" at bounding box center [317, 494] width 95 height 14
type input "Trauma - Bleeding"
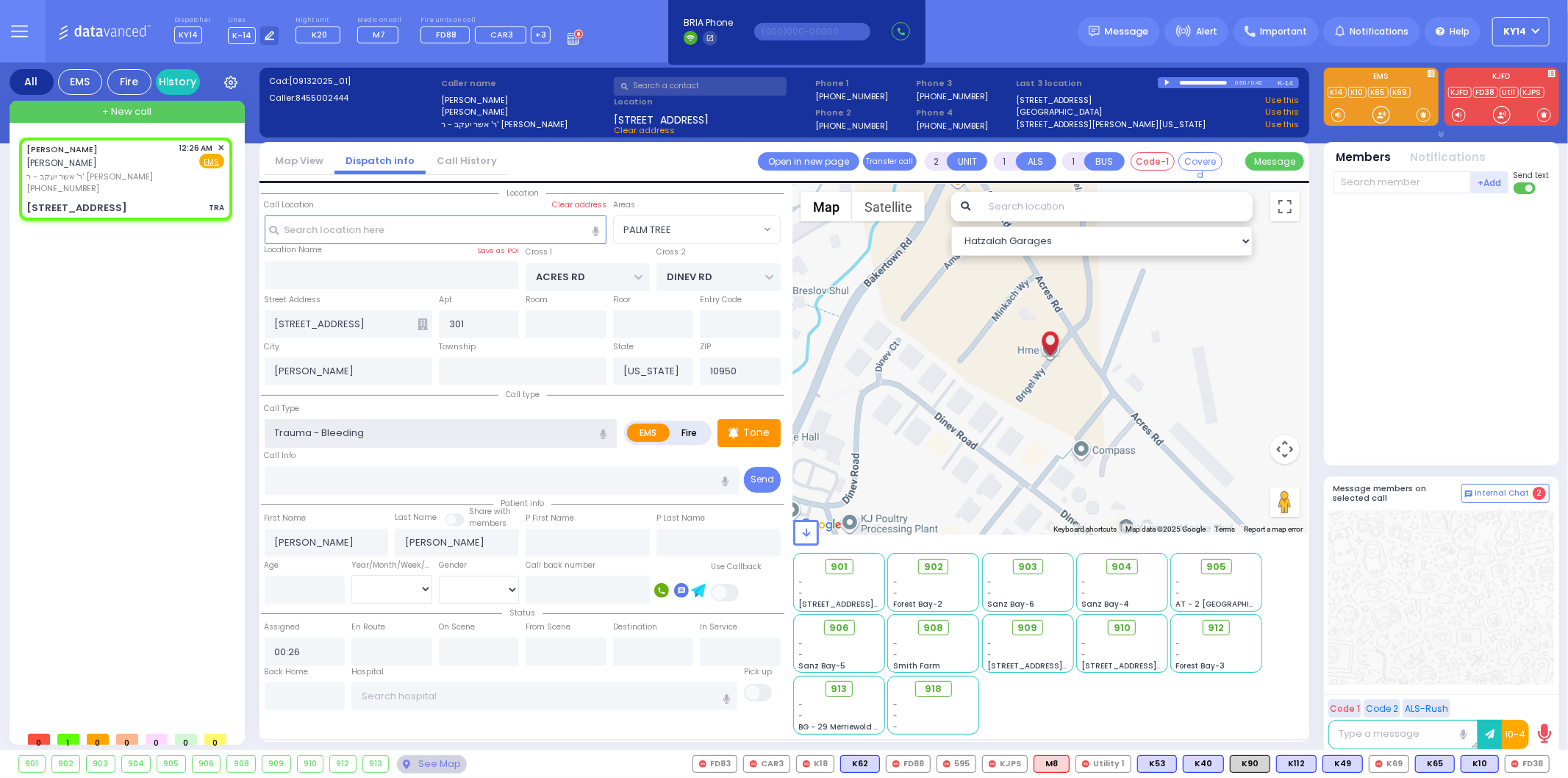
select select
radio input "true"
select select
select select "Hatzalah Garages"
select select "PALM TREE"
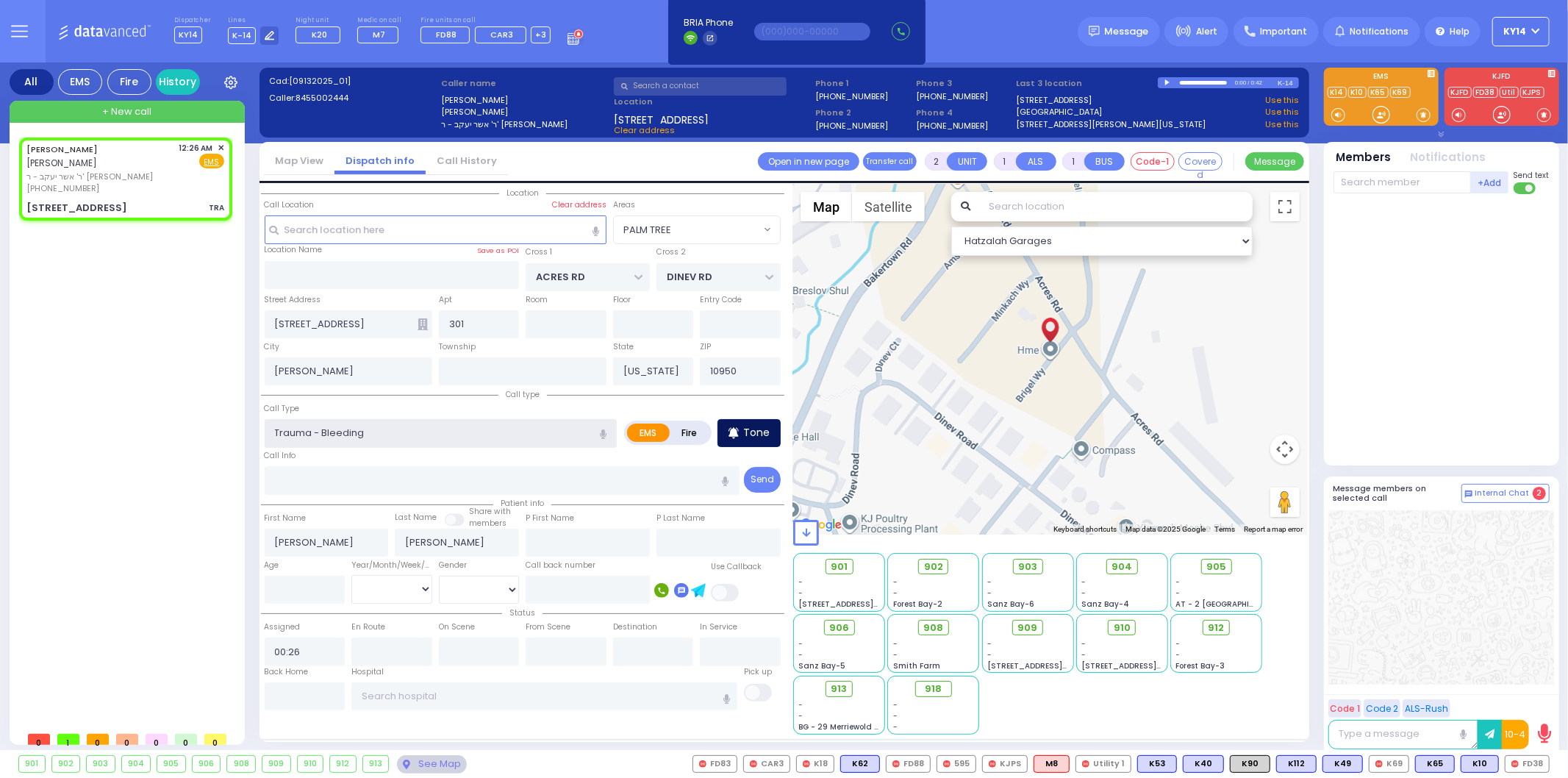
select select
radio input "true"
select select
select select "Hatzalah Garages"
click at [751, 431] on p "Tone" at bounding box center [755, 432] width 26 height 15
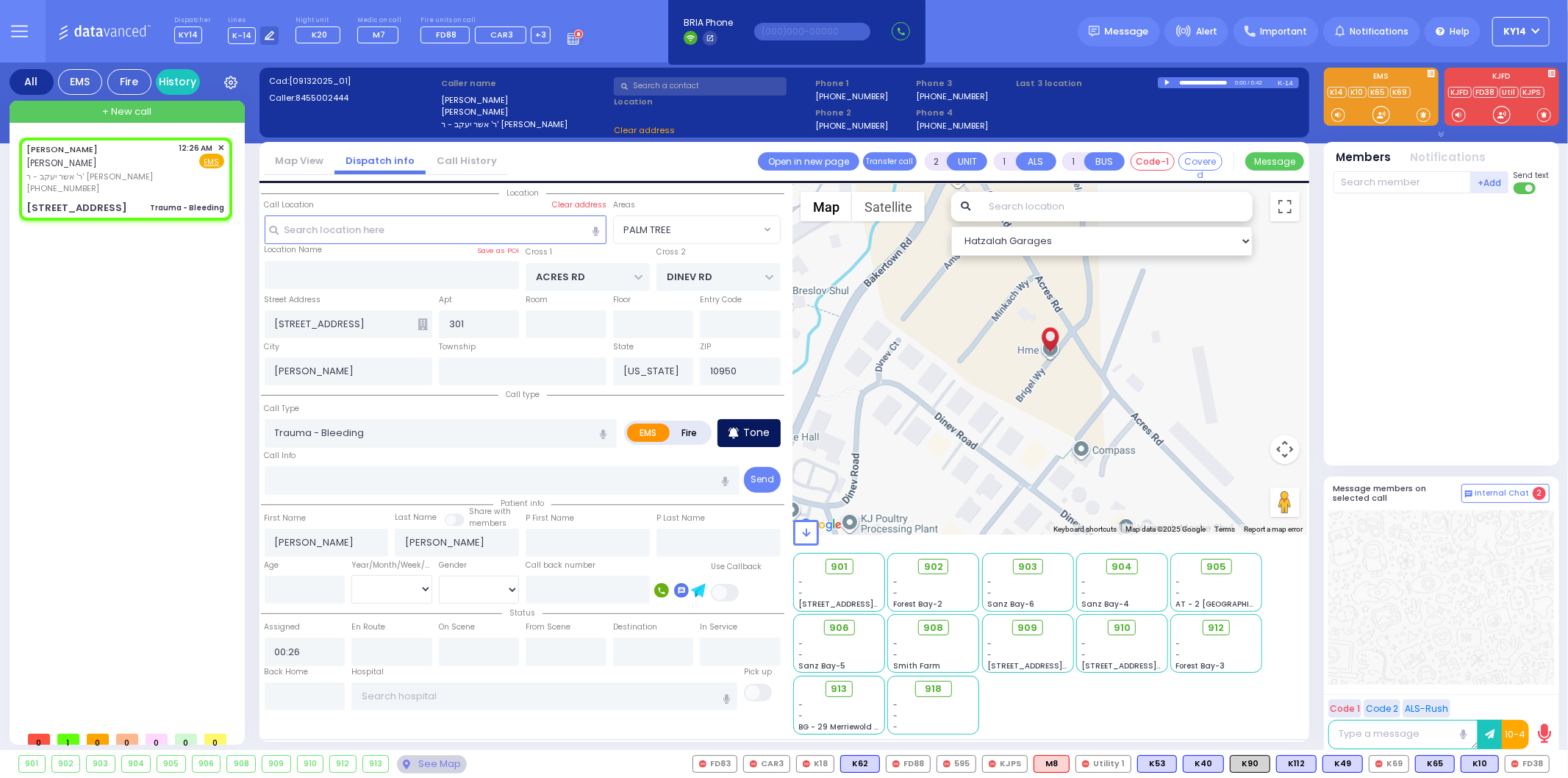
select select "PALM TREE"
select select
radio input "true"
select select
select select "Hatzalah Garages"
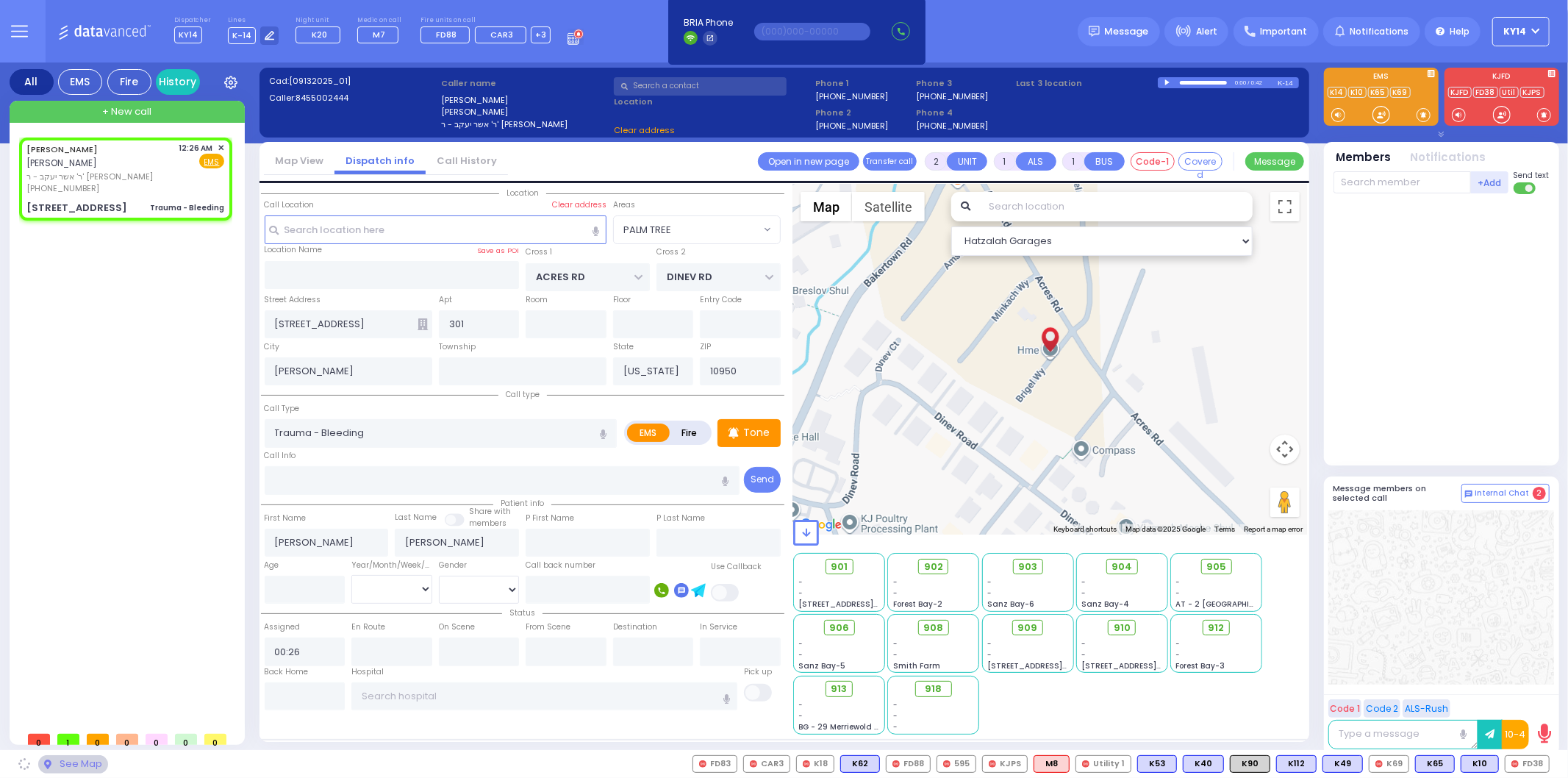
select select "PALM TREE"
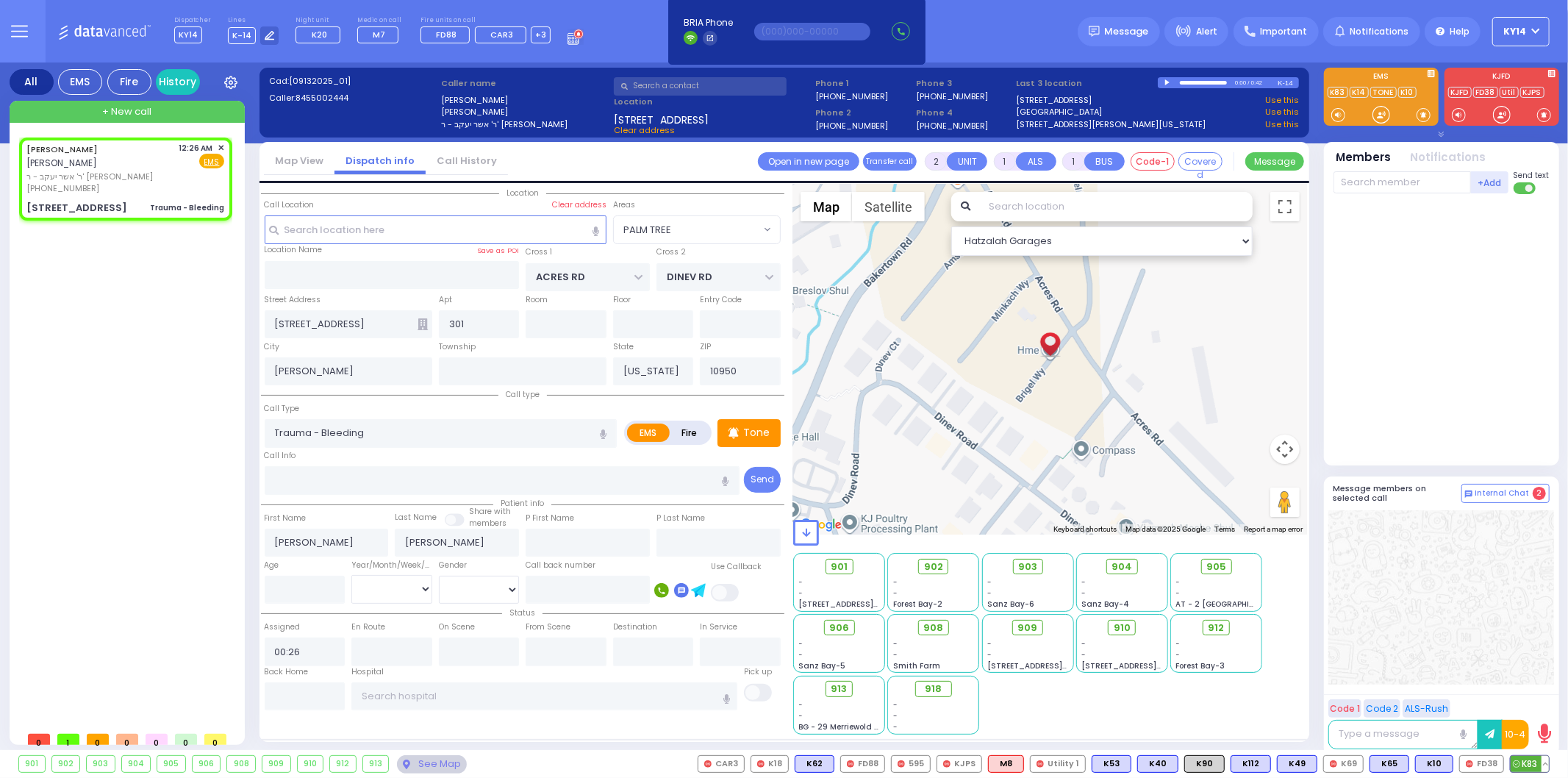
click at [1527, 759] on span "K83" at bounding box center [1529, 764] width 39 height 16
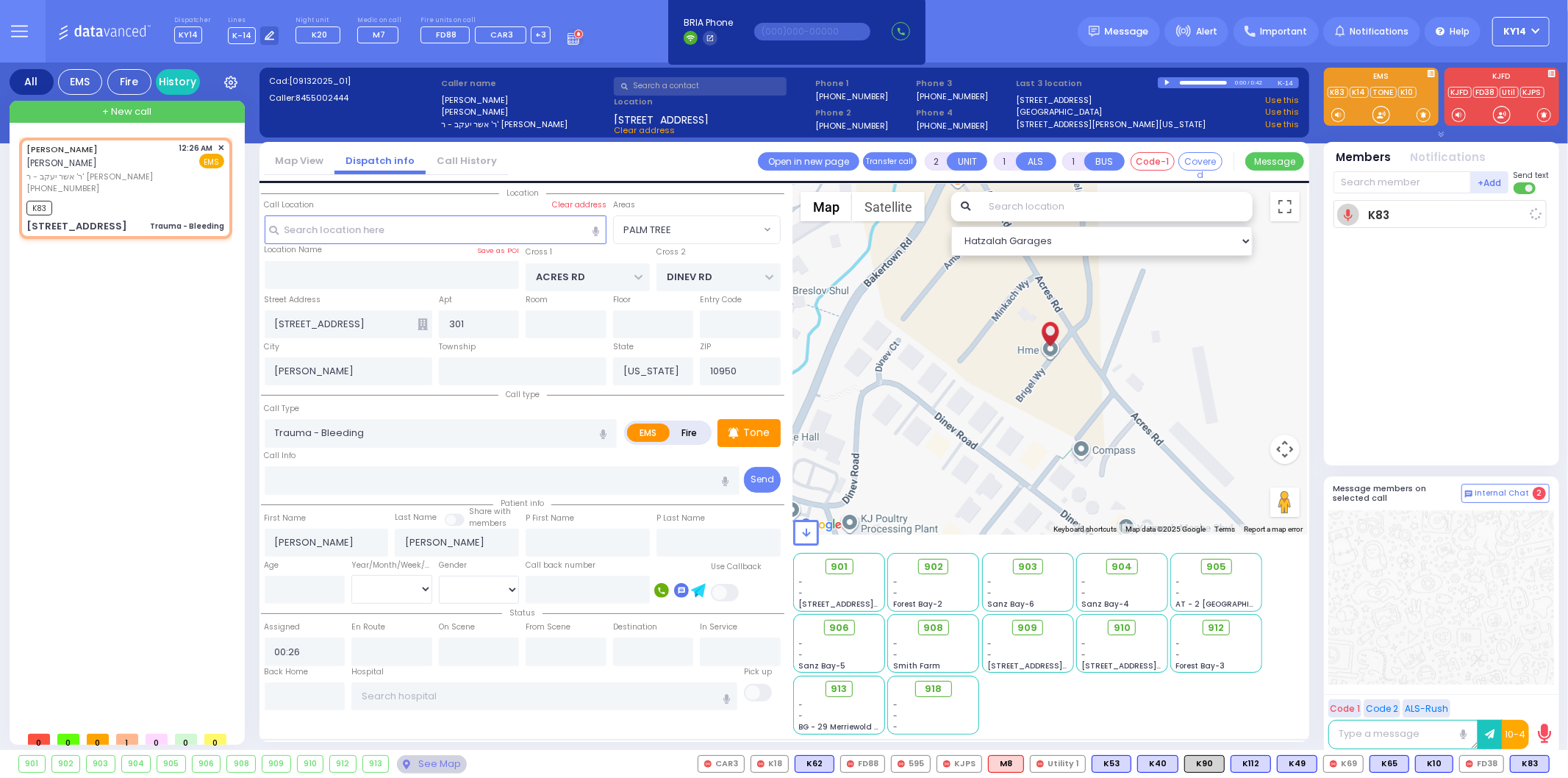
select select
radio input "true"
select select
type input "00:30"
select select "Hatzalah Garages"
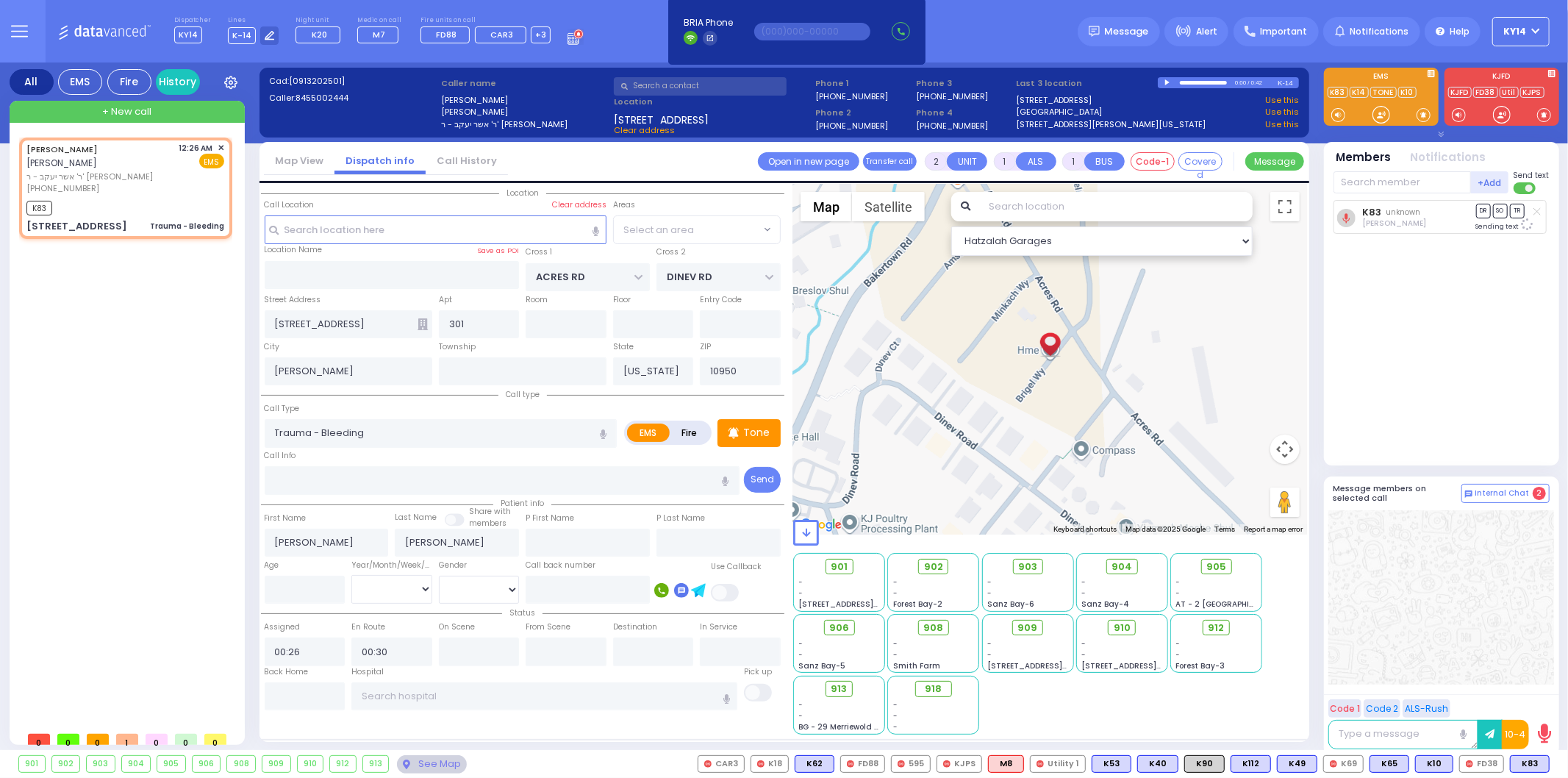
select select "PALM TREE"
click at [1397, 187] on input "text" at bounding box center [1402, 182] width 137 height 22
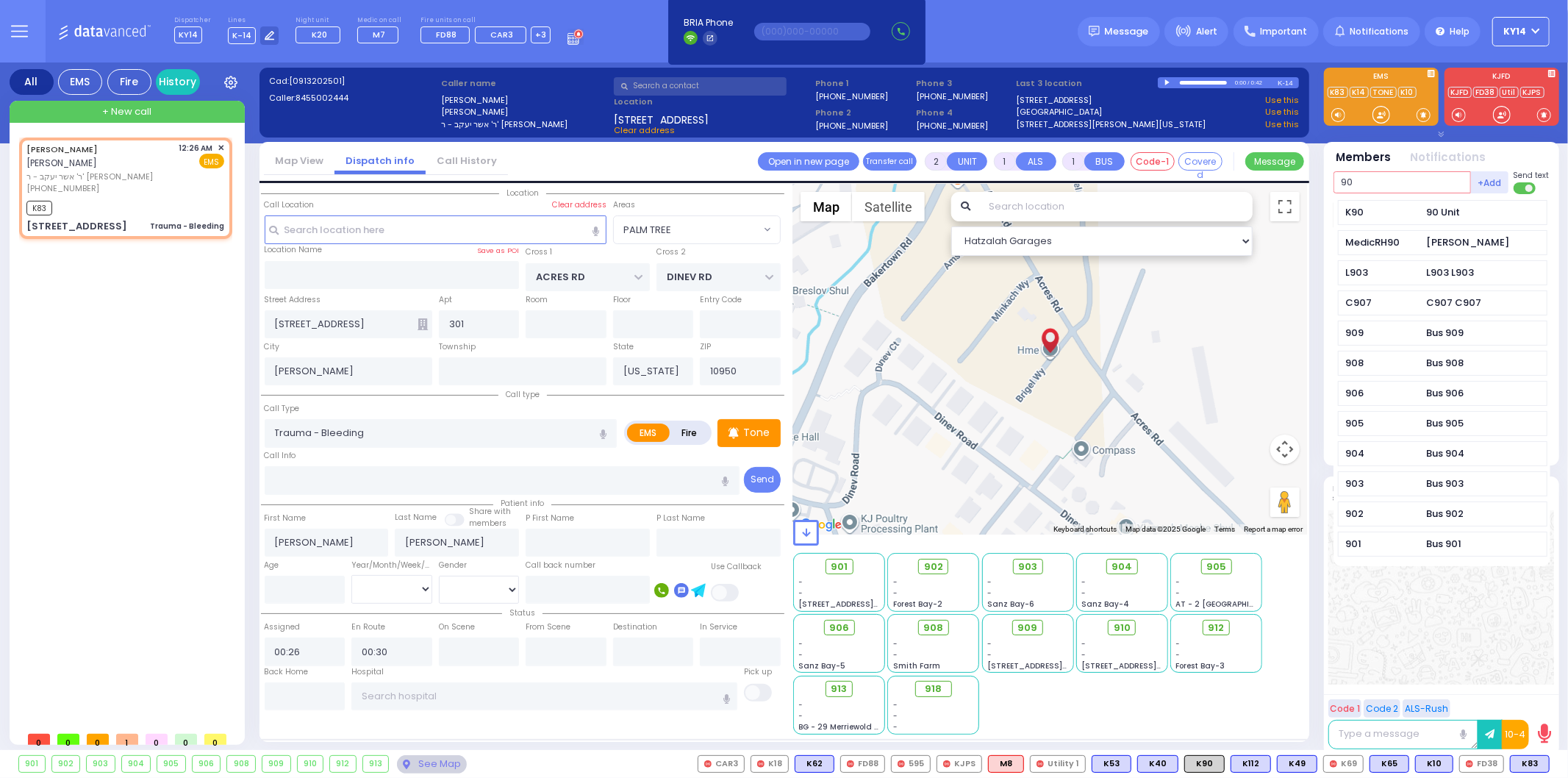
type input "90"
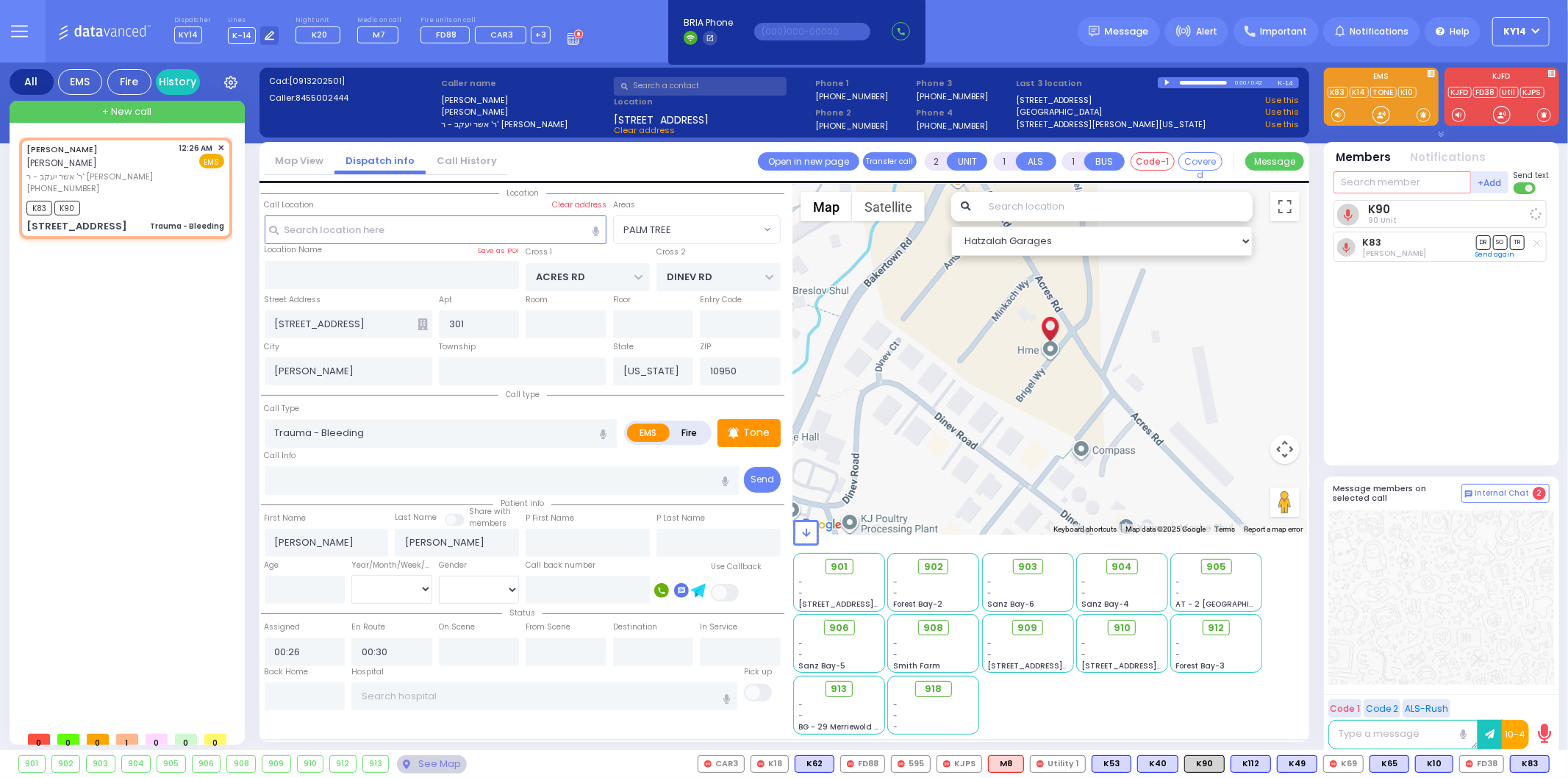
select select
radio input "true"
select select
select select "Hatzalah Garages"
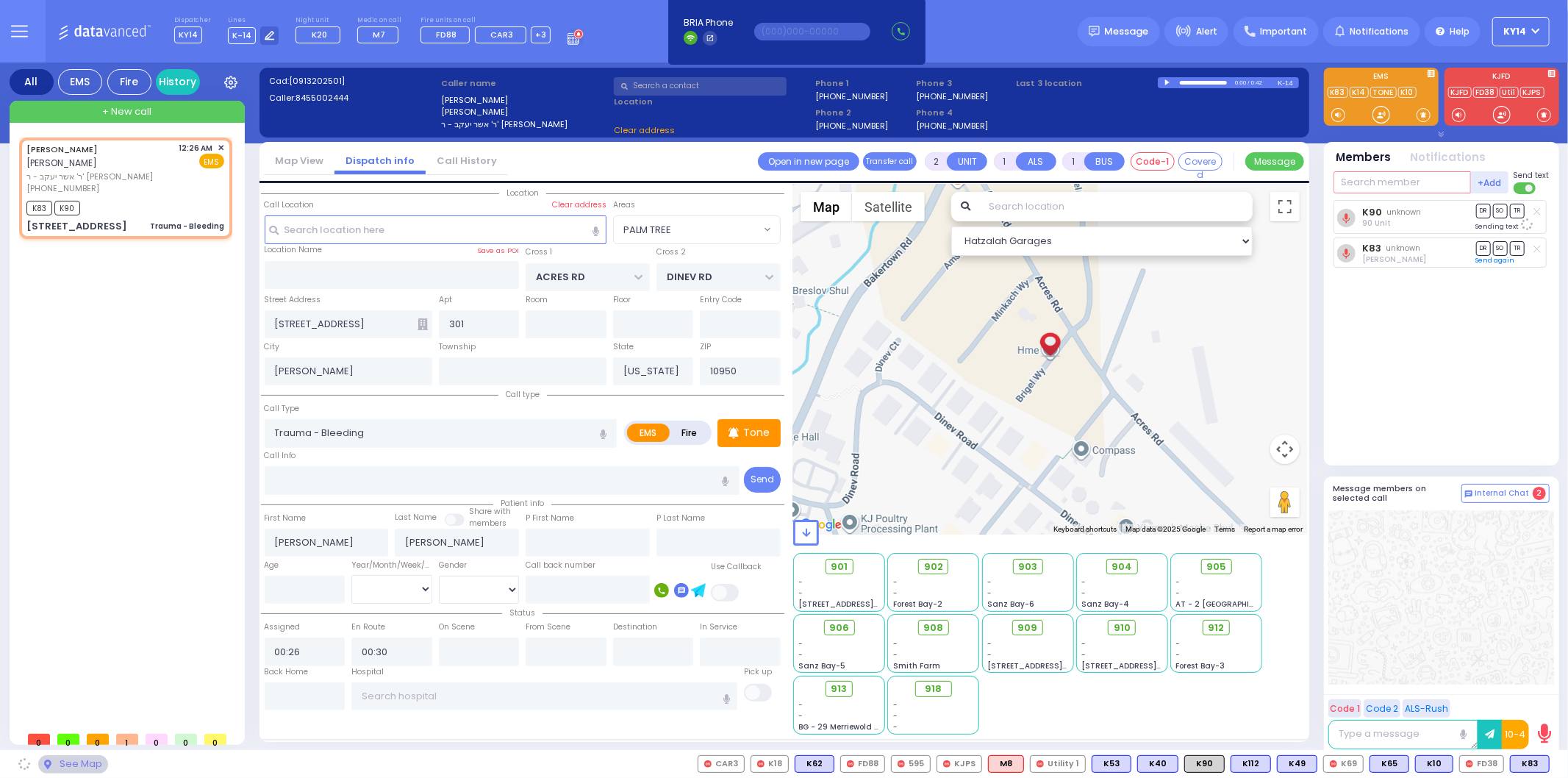
select select "PALM TREE"
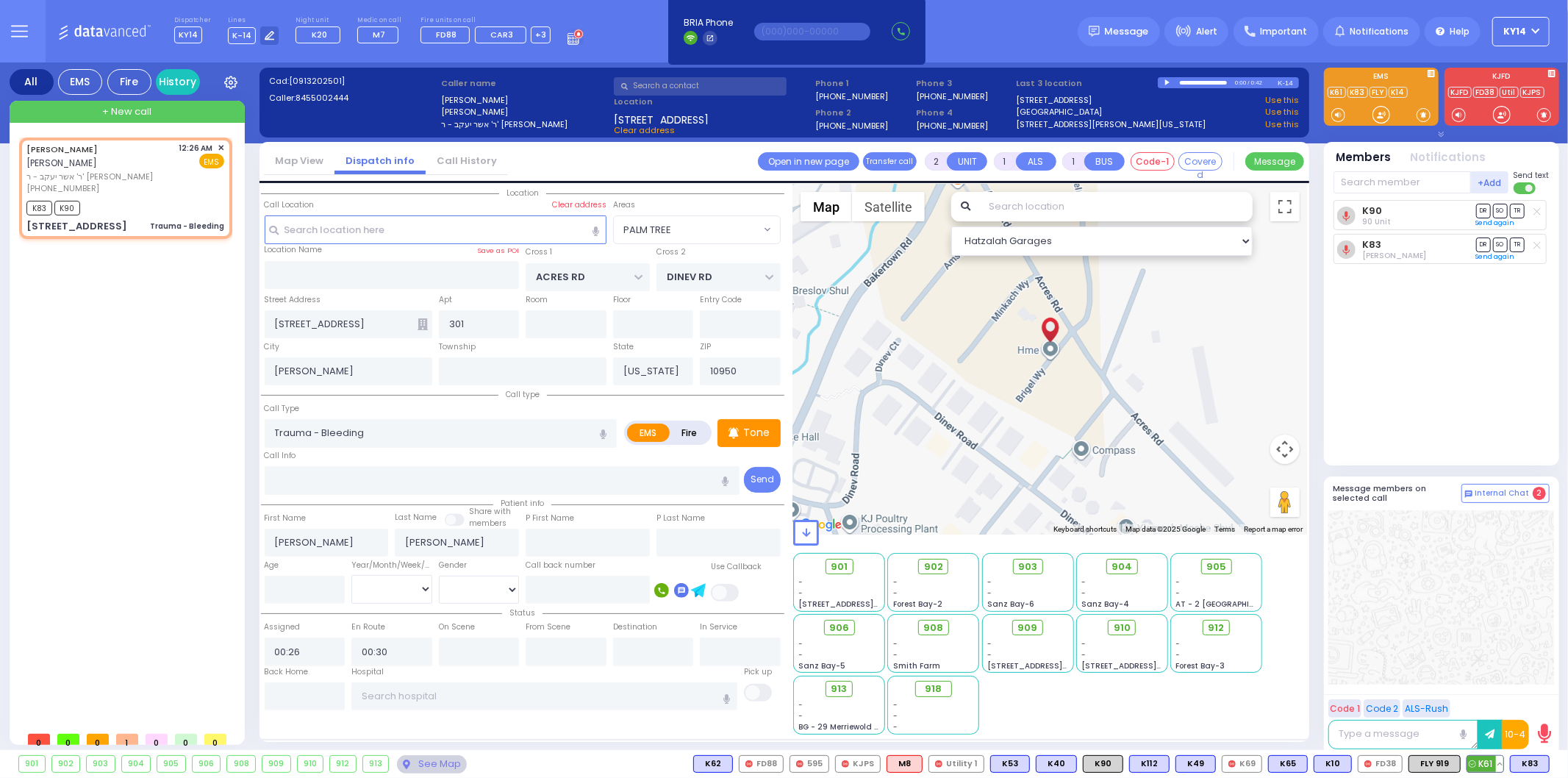
click at [1495, 762] on button at bounding box center [1499, 764] width 7 height 16
click at [1488, 703] on icon at bounding box center [1488, 698] width 15 height 15
click at [1427, 623] on div at bounding box center [1440, 597] width 225 height 174
click at [422, 322] on icon at bounding box center [422, 323] width 10 height 12
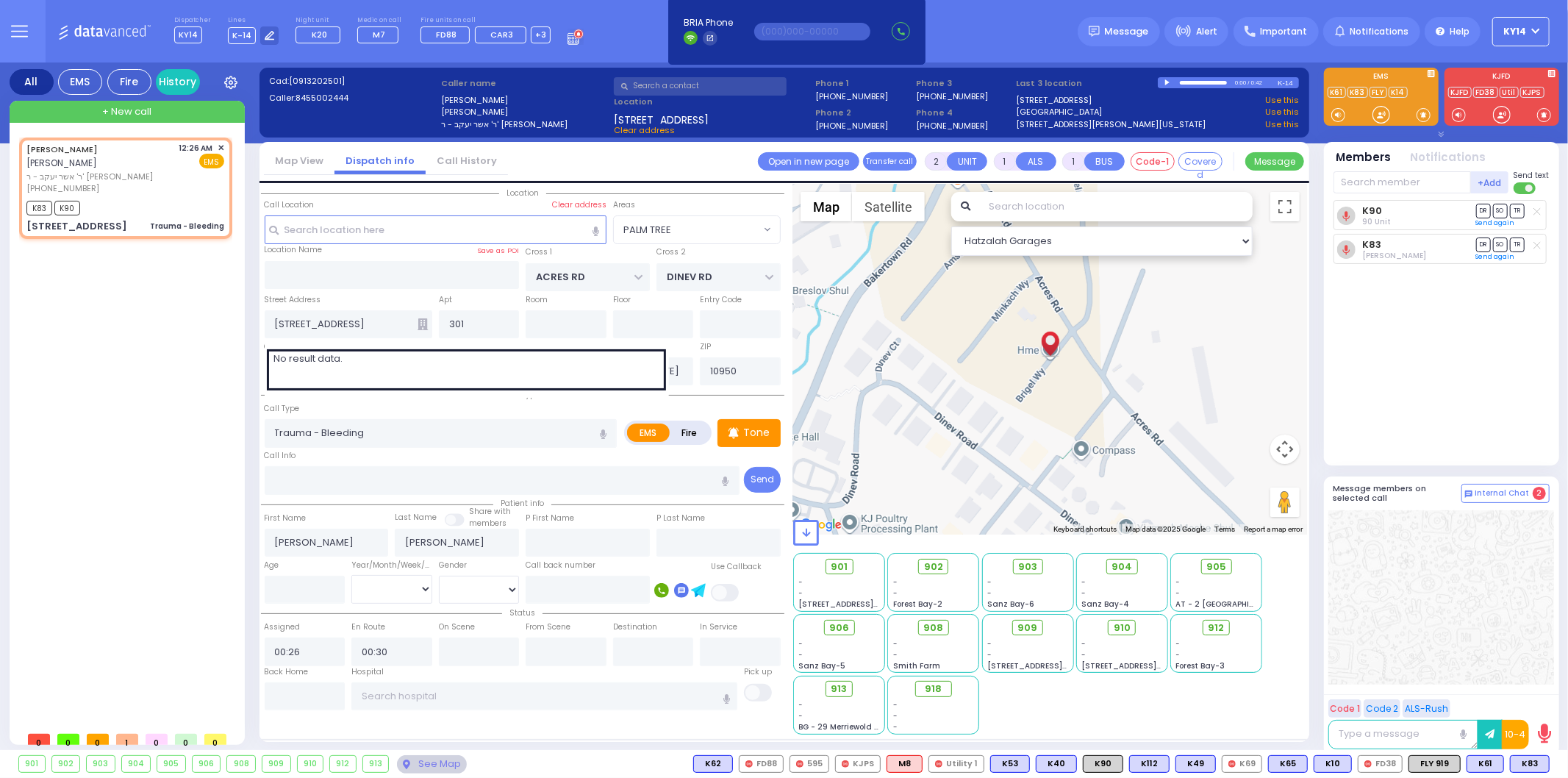
click at [423, 322] on icon at bounding box center [422, 323] width 10 height 12
click at [91, 394] on div "MOSHE ARYE EKSTEIN משה ארי' עקשטיין ר' אשר יעקב - ר' אברהם משה לעבאוויטש (845) …" at bounding box center [128, 430] width 219 height 587
click at [1545, 765] on button at bounding box center [1545, 764] width 7 height 16
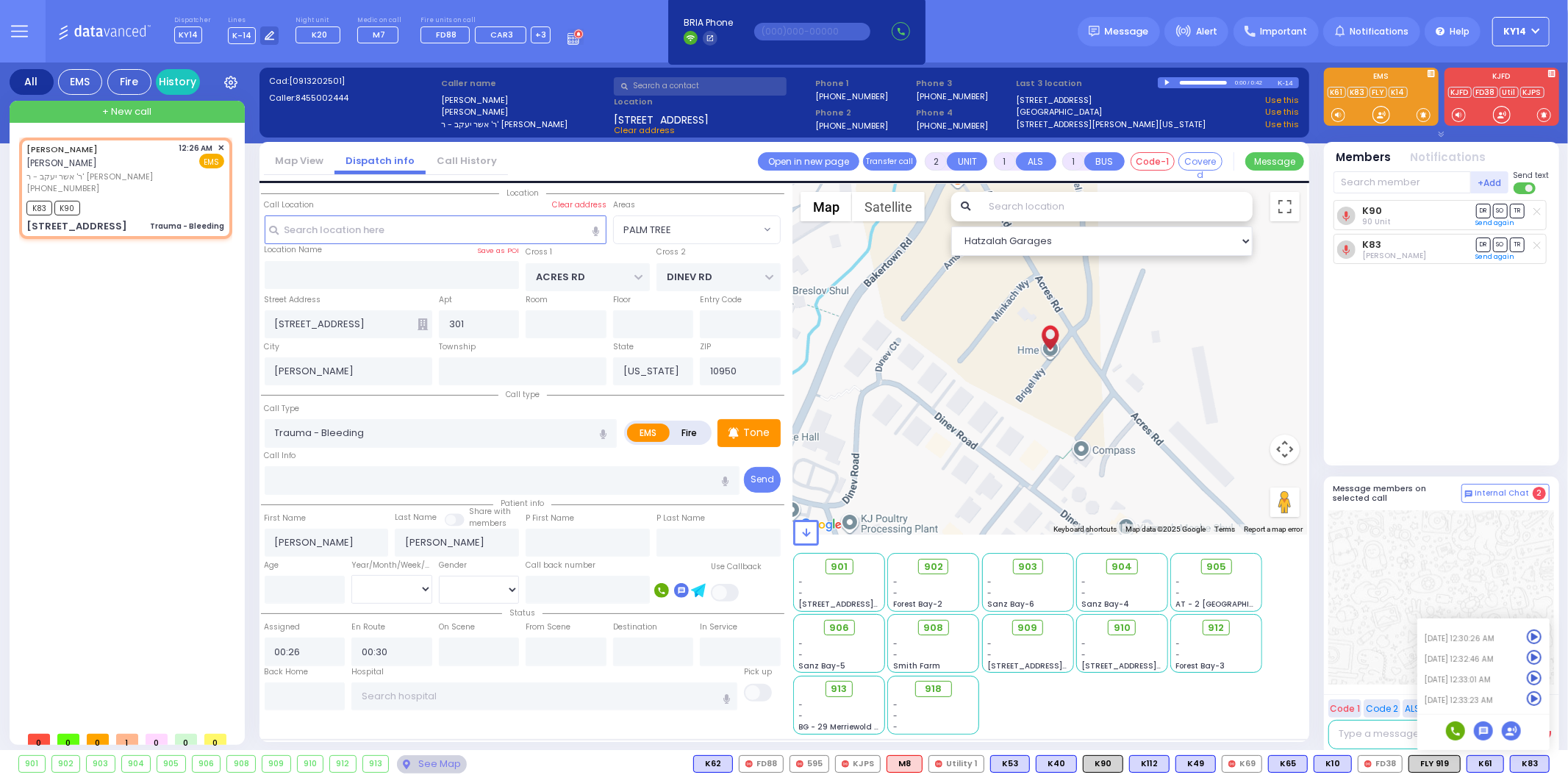
click at [1358, 553] on div at bounding box center [1440, 597] width 225 height 174
click at [1167, 79] on div at bounding box center [1167, 82] width 8 height 6
click at [1181, 82] on div at bounding box center [1192, 83] width 23 height 2
click at [1185, 81] on div at bounding box center [1203, 83] width 47 height 4
click at [1167, 79] on div at bounding box center [1167, 82] width 8 height 6
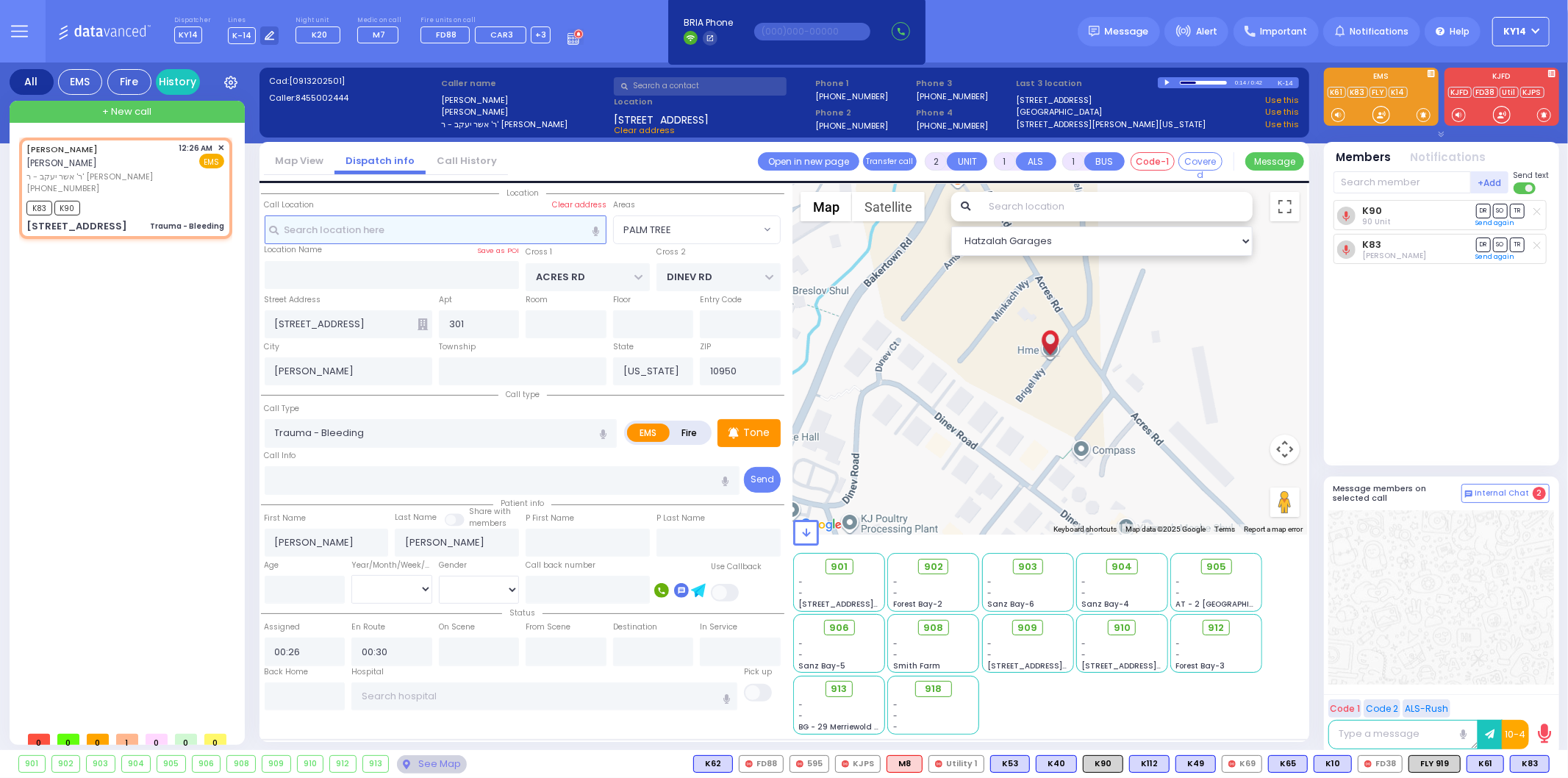
click at [307, 225] on input "text" at bounding box center [436, 229] width 342 height 28
type input "3"
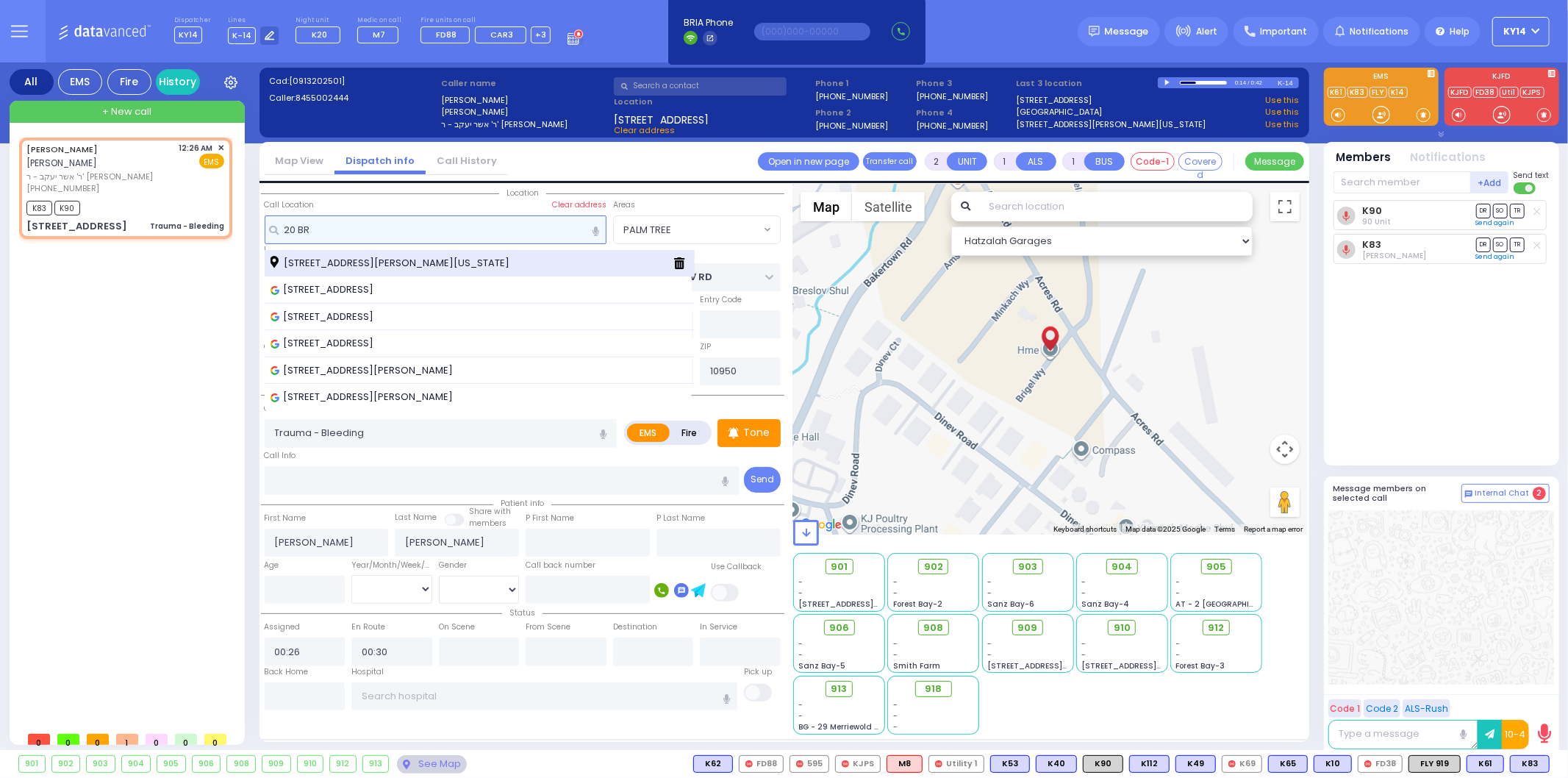
type input "20 BR"
click at [370, 250] on div "20 Brigel Way Kiryas Joel New York 10950" at bounding box center [480, 263] width 431 height 27
click at [360, 258] on span "20 Brigel Way Kiryas Joel New York 10950" at bounding box center [392, 263] width 244 height 14
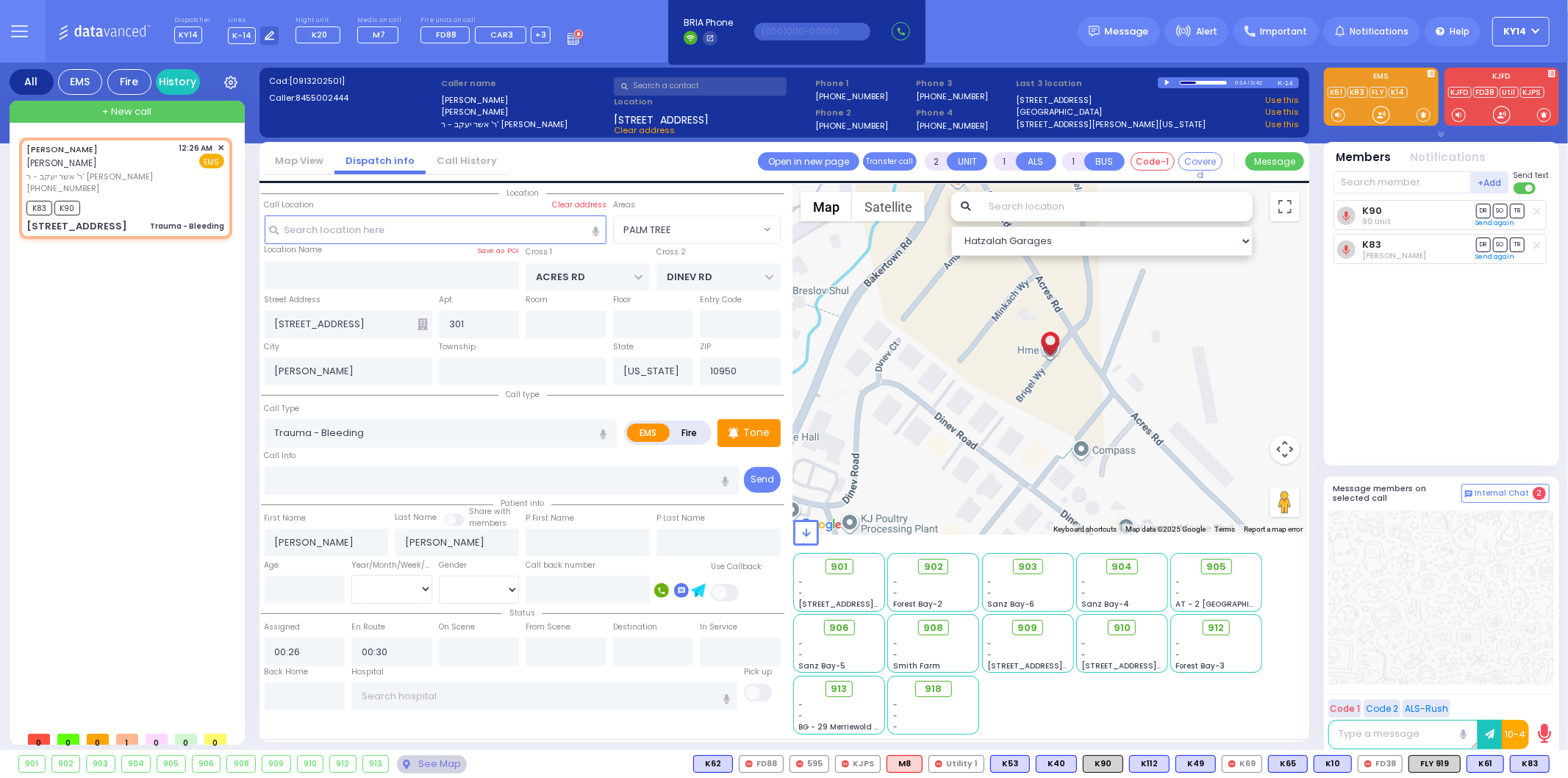
select select
radio input "true"
select select
select select "Hatzalah Garages"
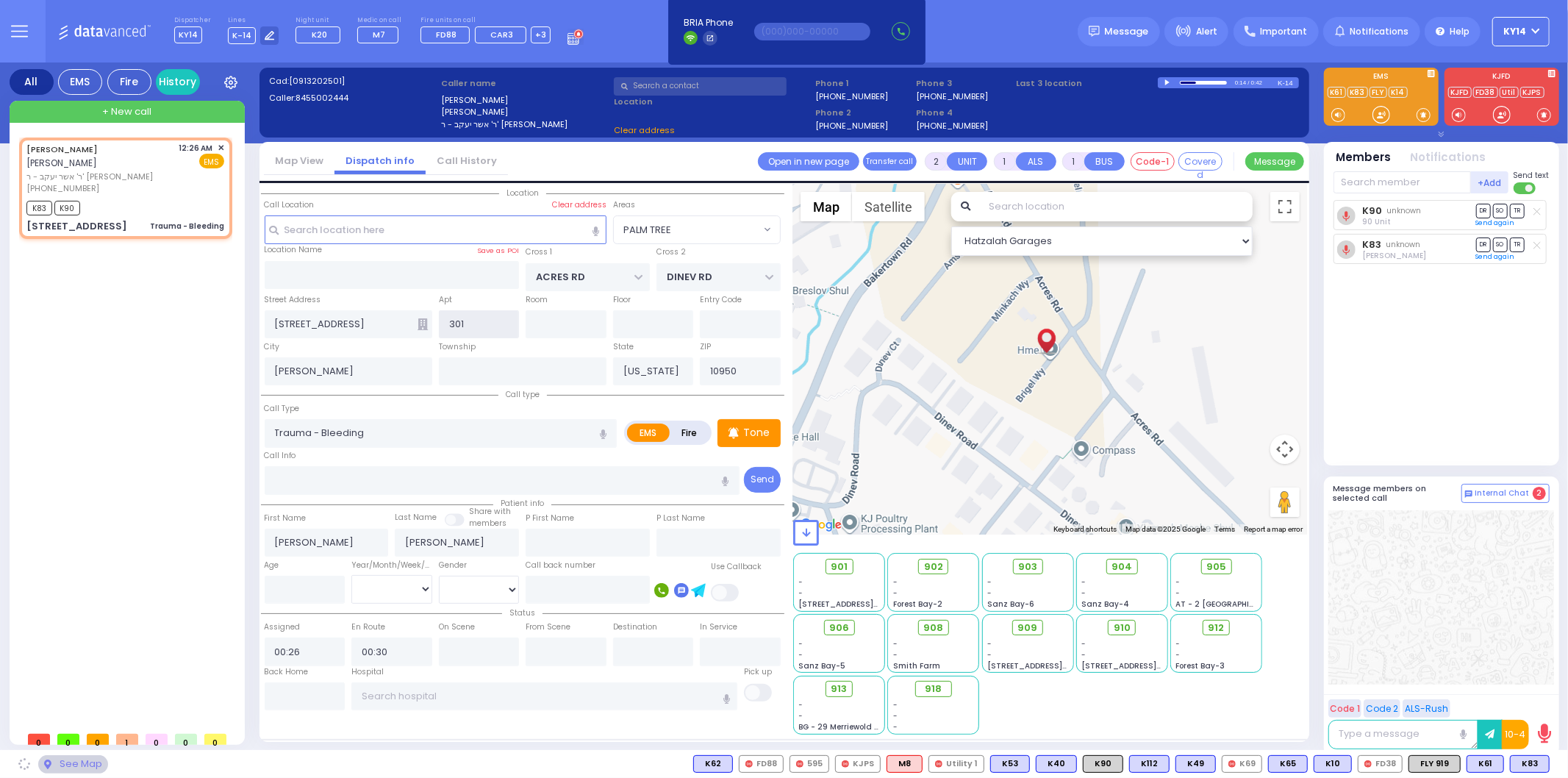
type input "20 Brigel Way"
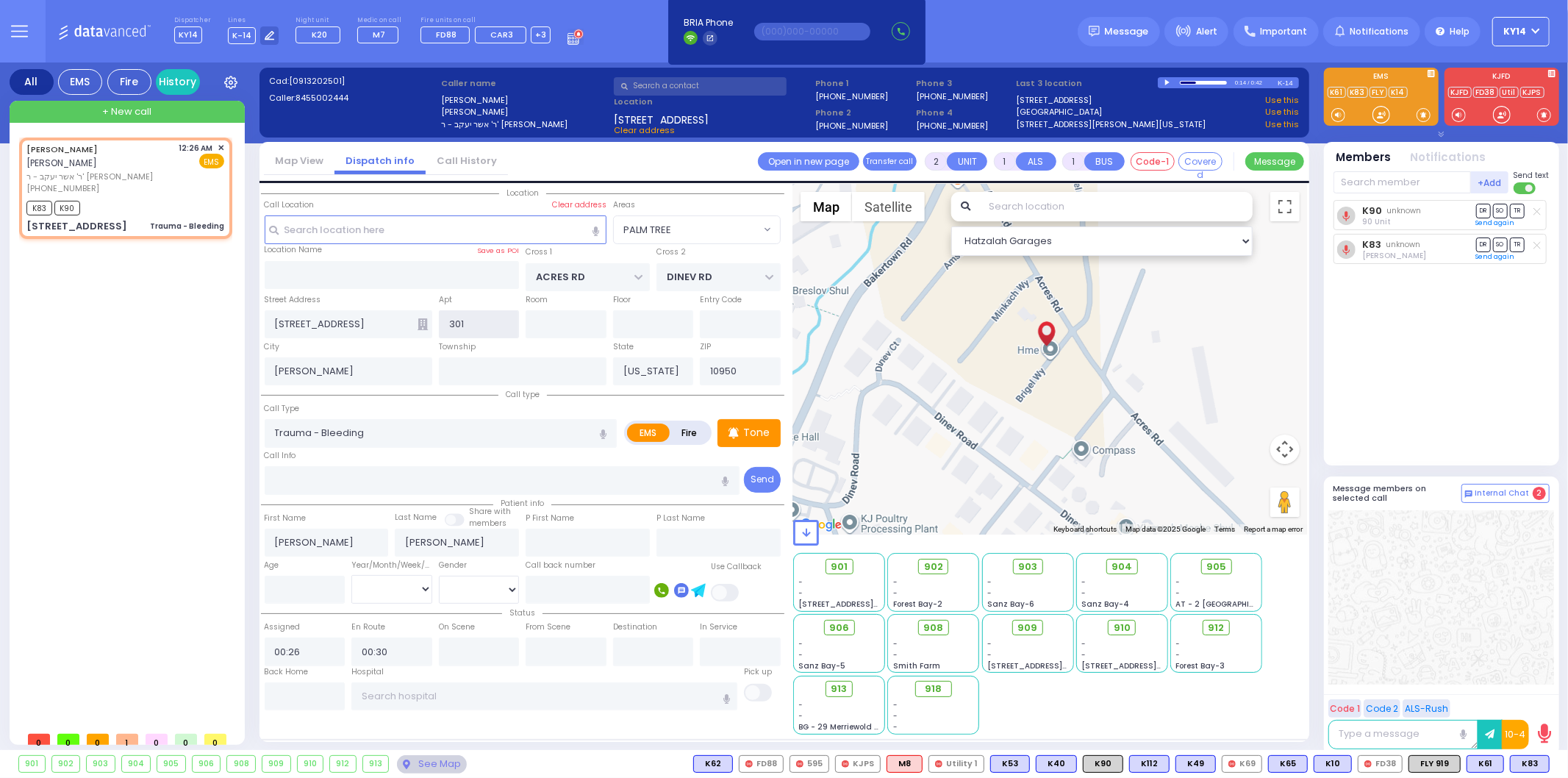
select select "PALM TREE"
click at [423, 322] on icon at bounding box center [422, 323] width 10 height 12
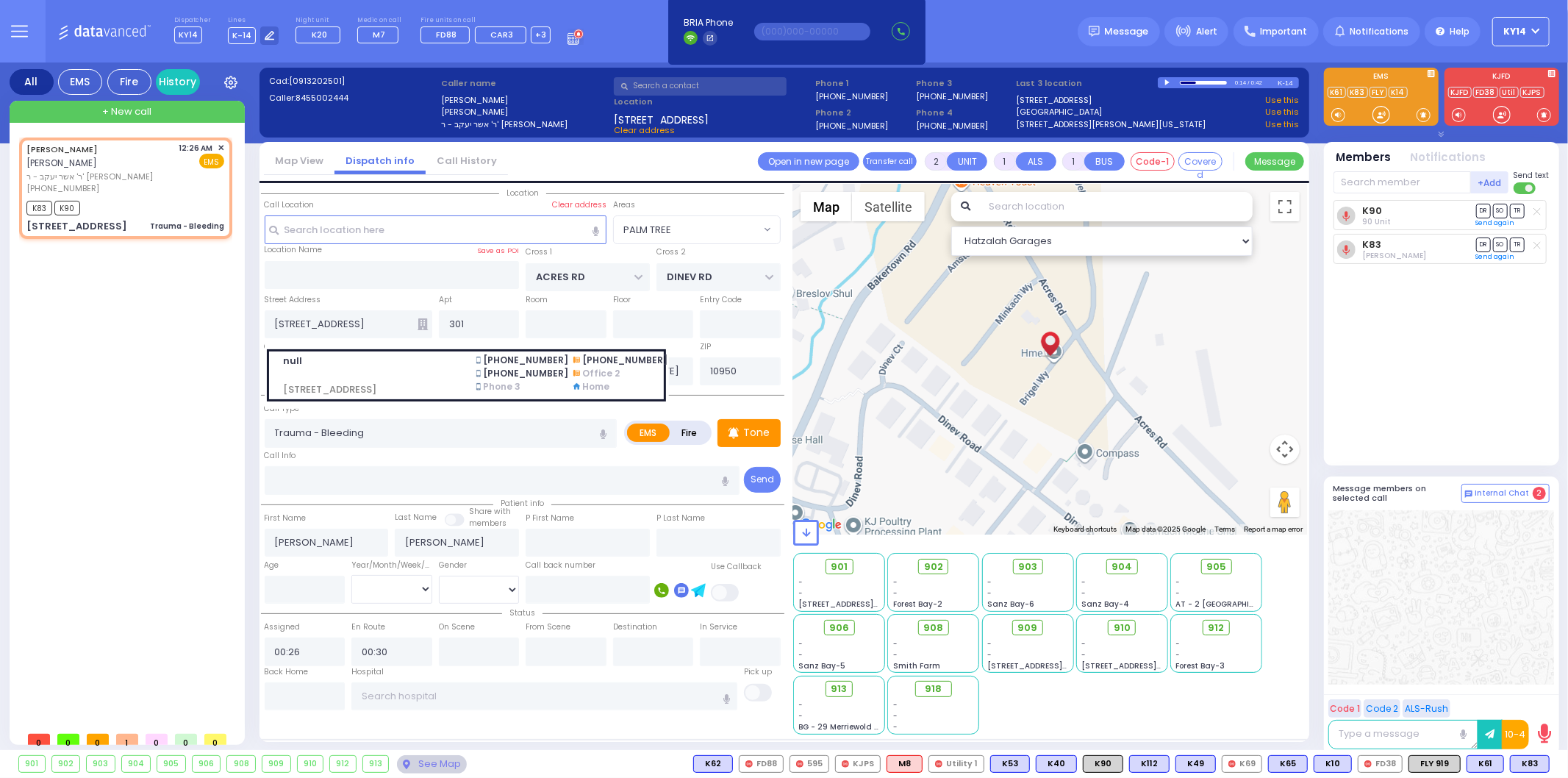
click at [87, 323] on div "MOSHE ARYE EKSTEIN משה ארי' עקשטיין ר' אשר יעקב - ר' אברהם משה לעבאוויטש (845) …" at bounding box center [128, 430] width 219 height 587
